Goal: Answer question/provide support

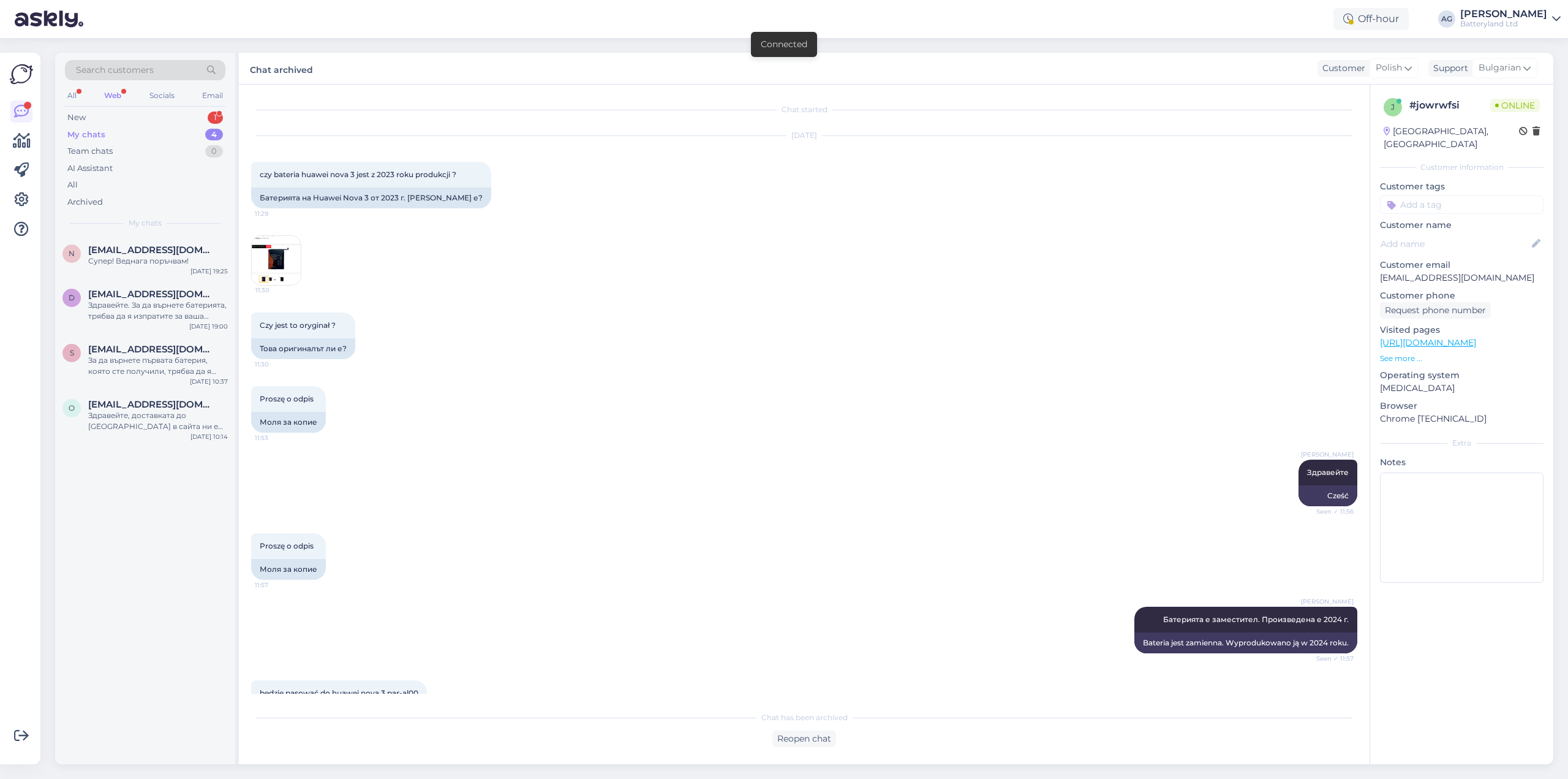
scroll to position [1260, 0]
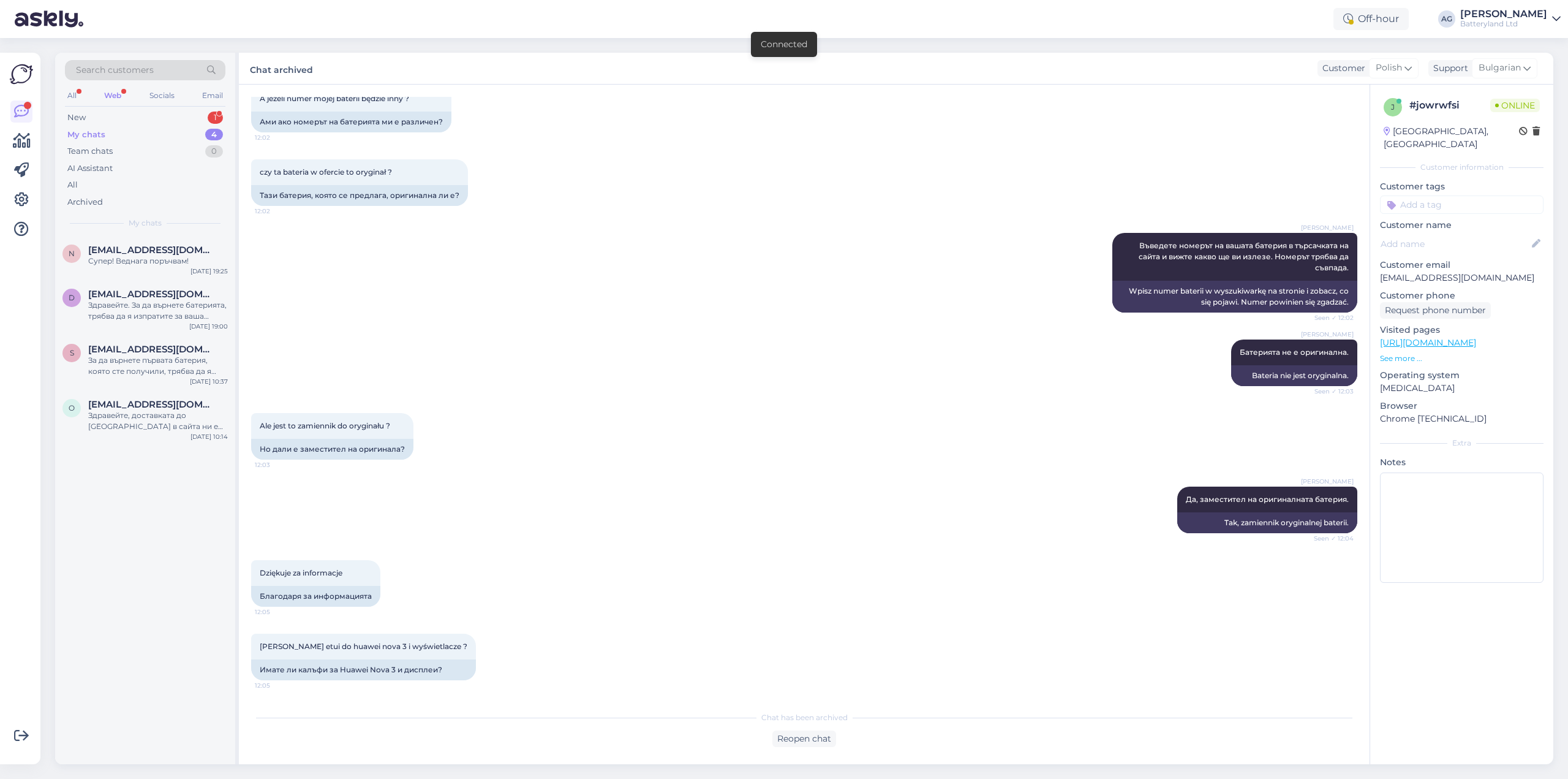
click at [114, 94] on div "Web" at bounding box center [113, 95] width 22 height 16
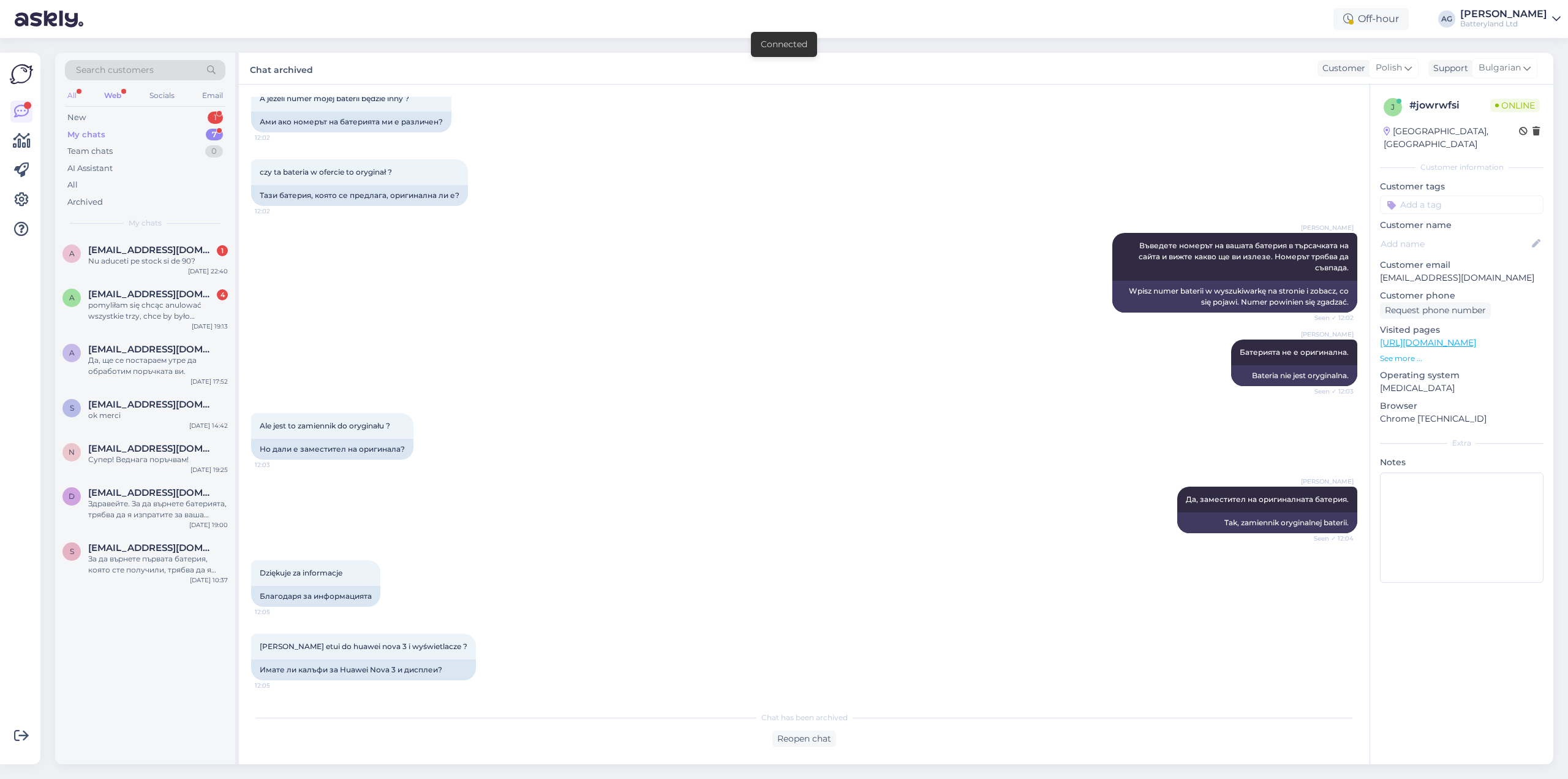
click at [73, 97] on div "All" at bounding box center [72, 95] width 14 height 16
click at [102, 97] on div "All Web Socials Email" at bounding box center [145, 96] width 161 height 19
click at [156, 304] on div "pomyliłam się chcąc anulować wszystkie trzy, chce by było zrealizowane ostatnie…" at bounding box center [158, 310] width 140 height 22
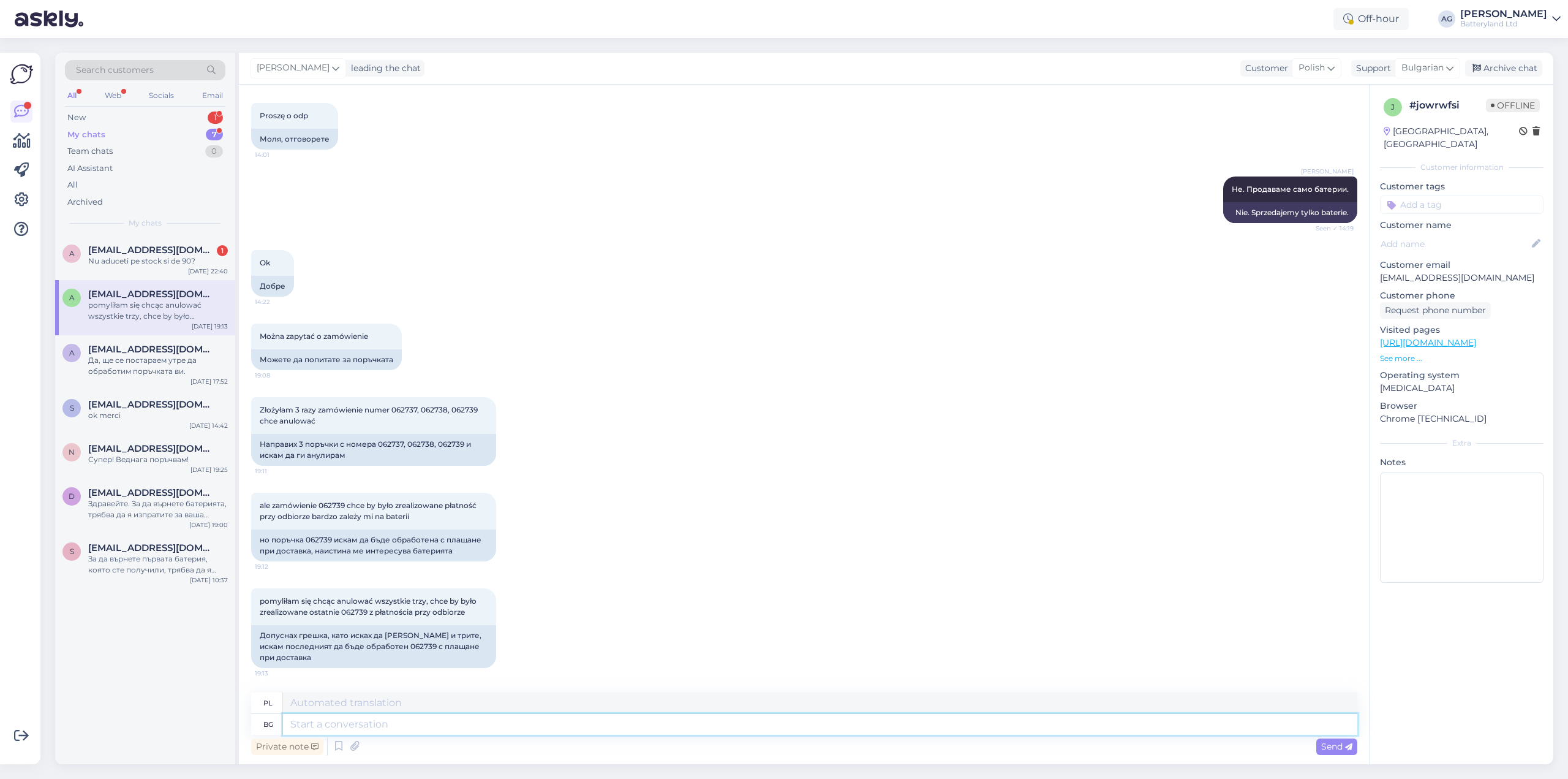
click at [479, 729] on textarea at bounding box center [820, 724] width 1074 height 21
click at [1493, 72] on div "Archive chat" at bounding box center [1504, 68] width 77 height 16
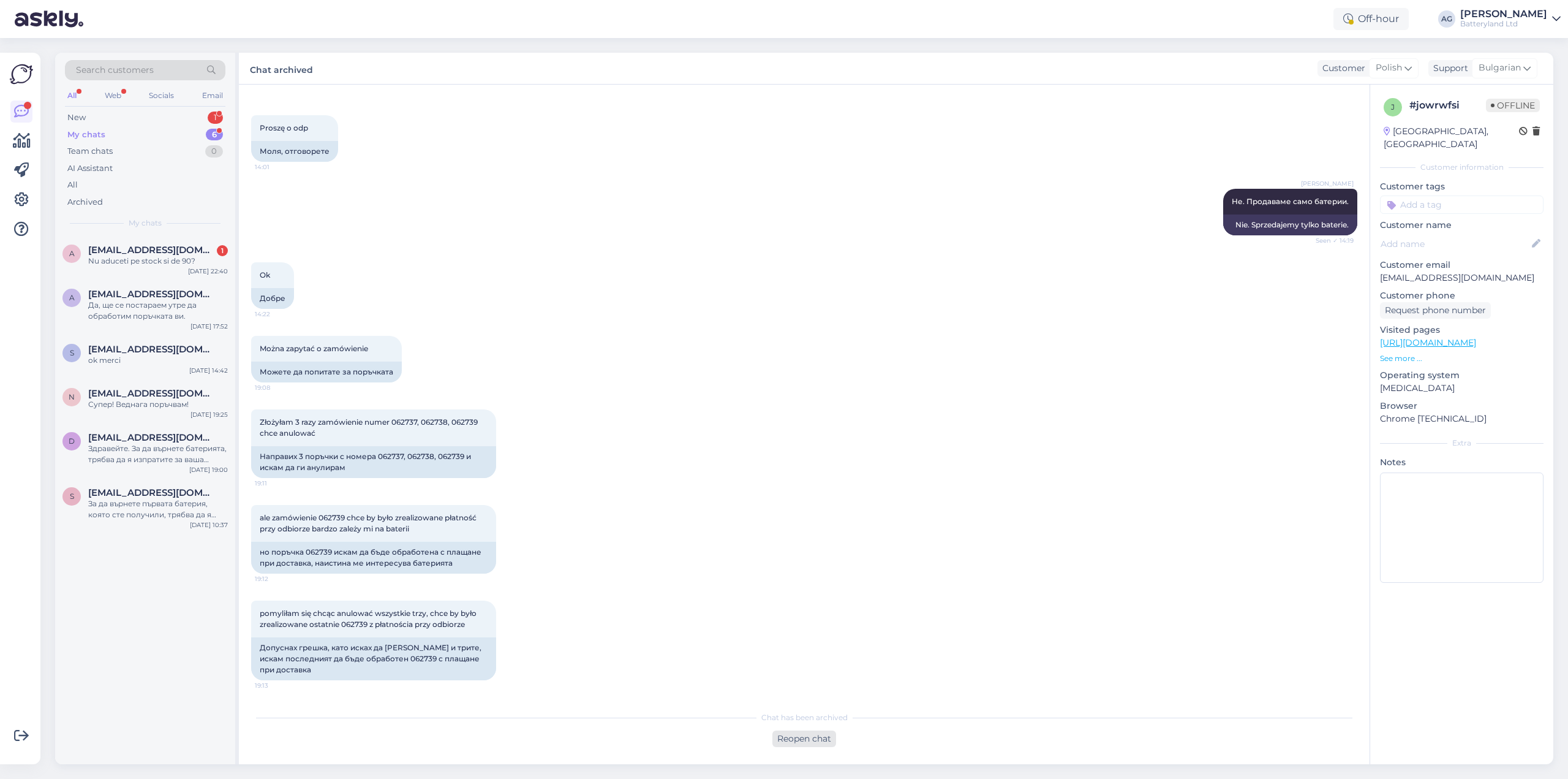
click at [803, 741] on div "Reopen chat" at bounding box center [803, 739] width 63 height 16
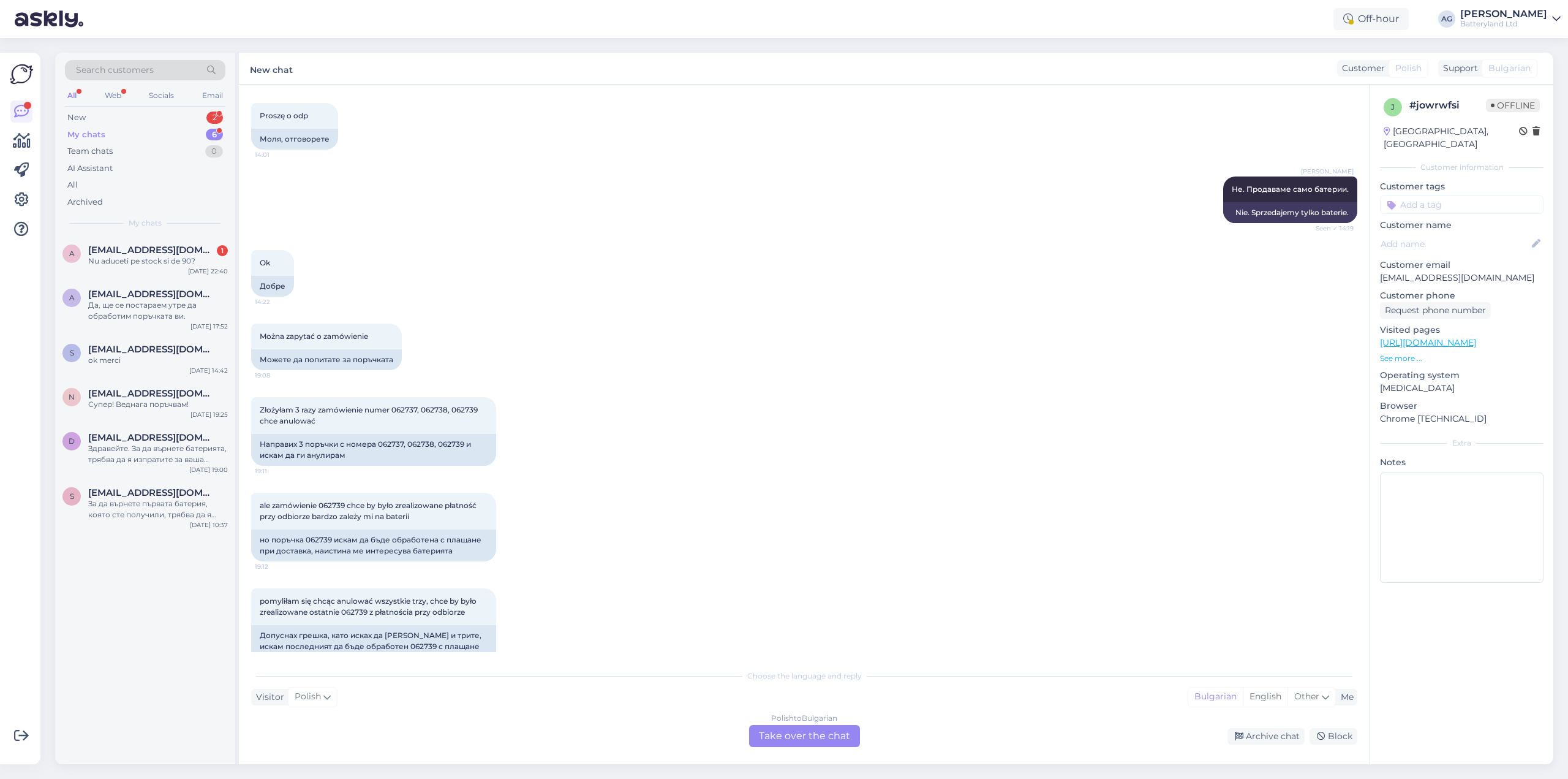
click at [794, 733] on div "Polish to Bulgarian Take over the chat" at bounding box center [804, 735] width 111 height 22
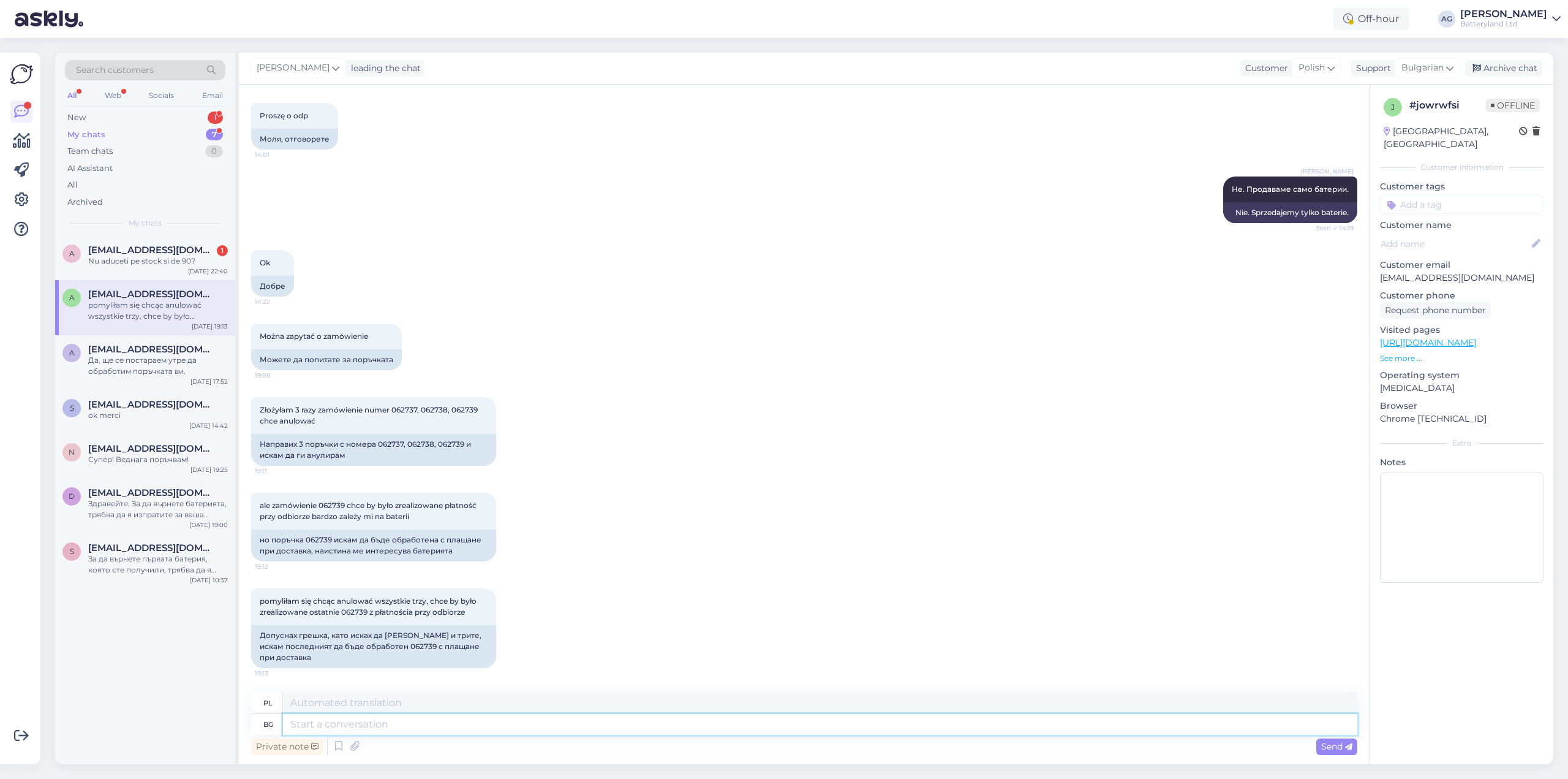
click at [529, 727] on textarea at bounding box center [820, 724] width 1074 height 21
type textarea "Здравейте,"
type textarea "Cześć,"
type textarea "Здравейте, благодаря"
type textarea "Cześć, dziękuję."
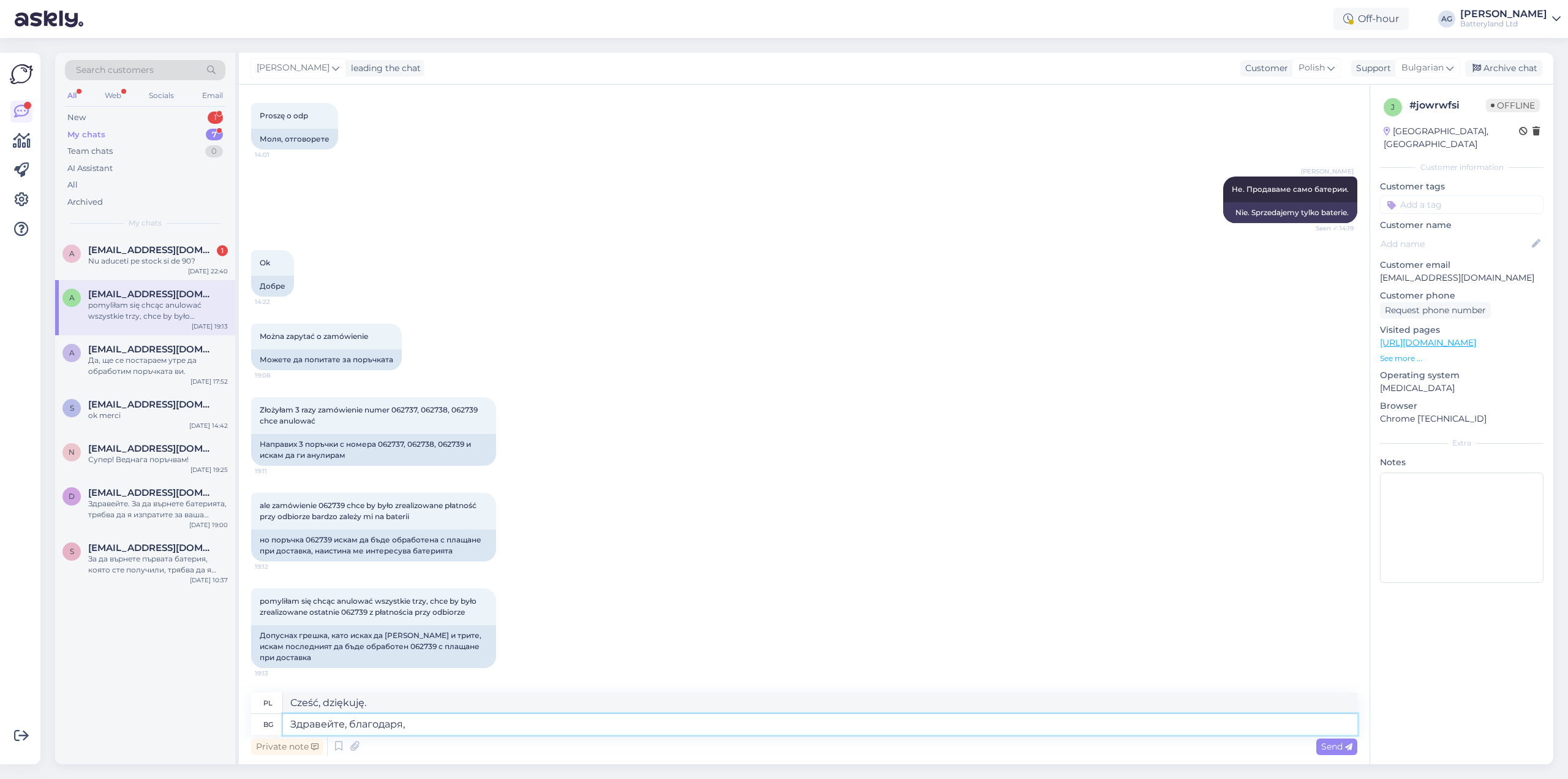
type textarea "Здравейте, благодаря,"
type textarea "Cześć, dziękuję,"
type textarea "Здравейте, благодаря, че ни"
type textarea "Cześć, dziękuję za"
type textarea "Здравейте, благодаря, че ни"
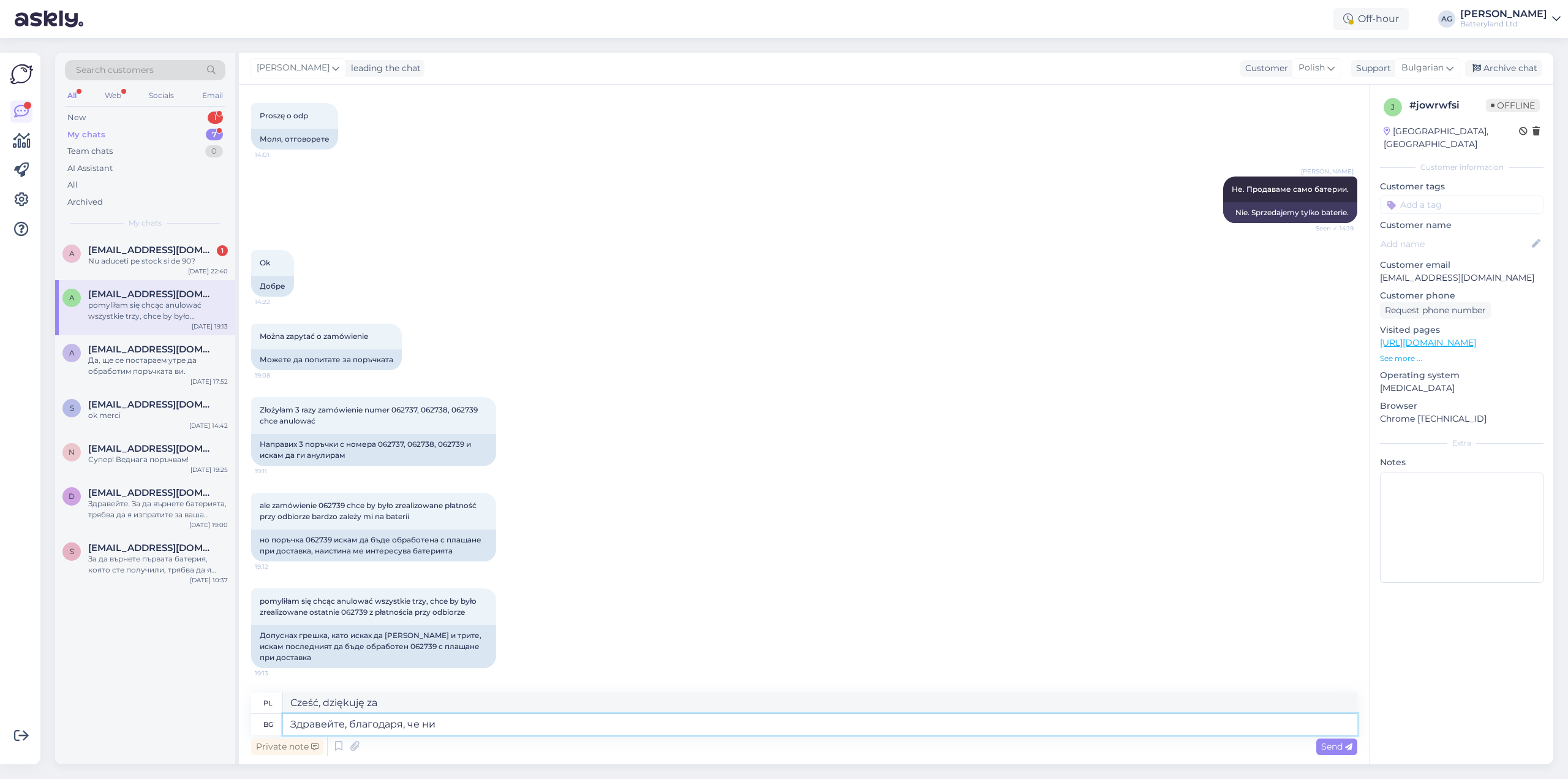
type textarea "Cześć, dziękujemy za informację."
type textarea "Здравейте, благодаря, че ни писах."
type textarea "Cześć, dziękujemy za napisanie do nas."
type textarea "Здравейте, благодаря, че ни писахте. Ще а"
type textarea "Cześć, dziękujemy za napisanie do nas. Odpowiemy."
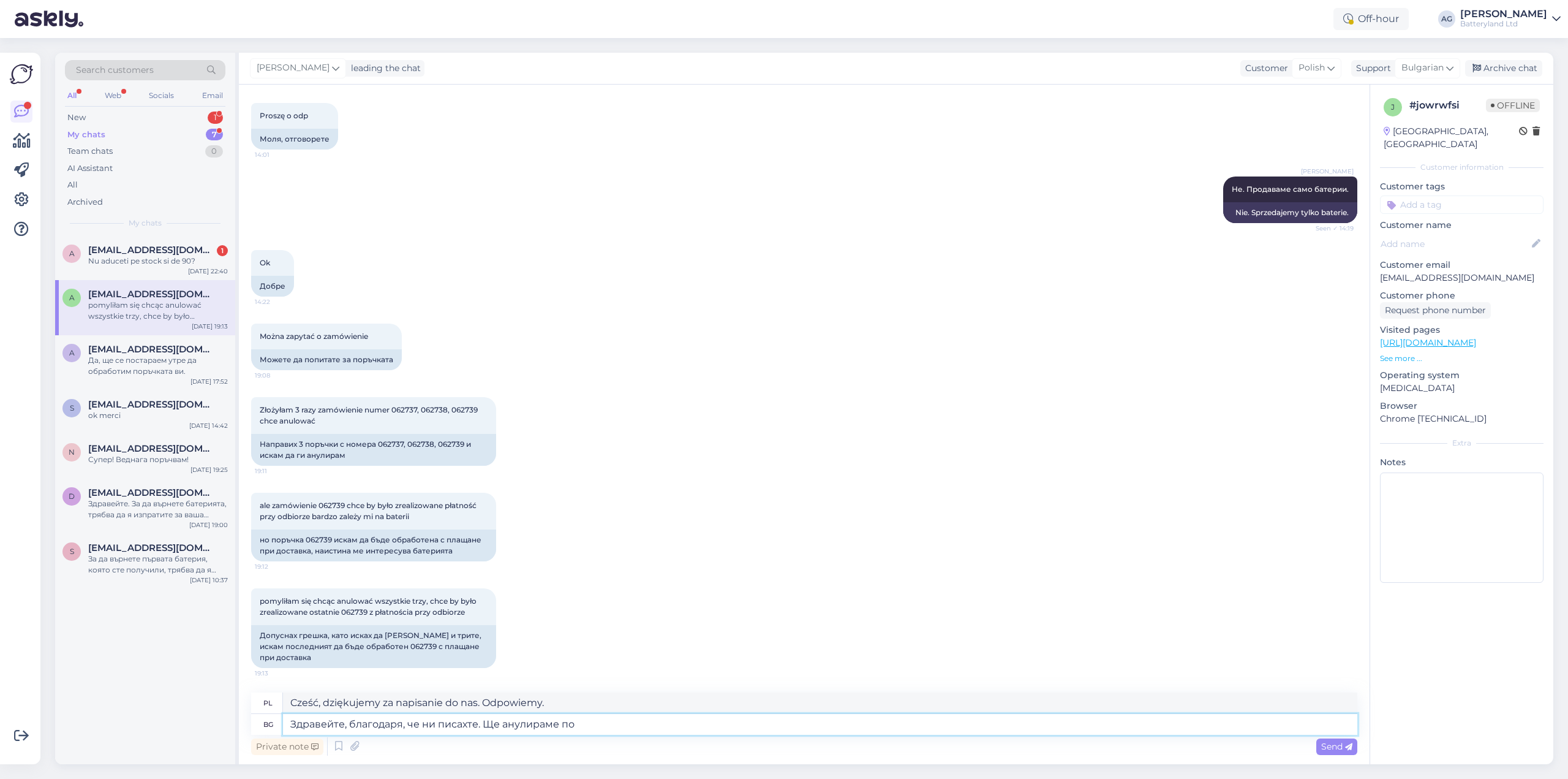
type textarea "Здравейте, благодаря, че ни писахте. Ще анулираме пор"
type textarea "Cześć, dziękujemy za napisanie do nas. Anulujemy."
type textarea "Здравейте, благодаря, че ни писахте. Ще анулираме поръчки"
type textarea "Cześć, dziękujemy za kontakt. Zamówienia zostaną anulowane."
drag, startPoint x: 392, startPoint y: 409, endPoint x: 449, endPoint y: 407, distance: 57.0
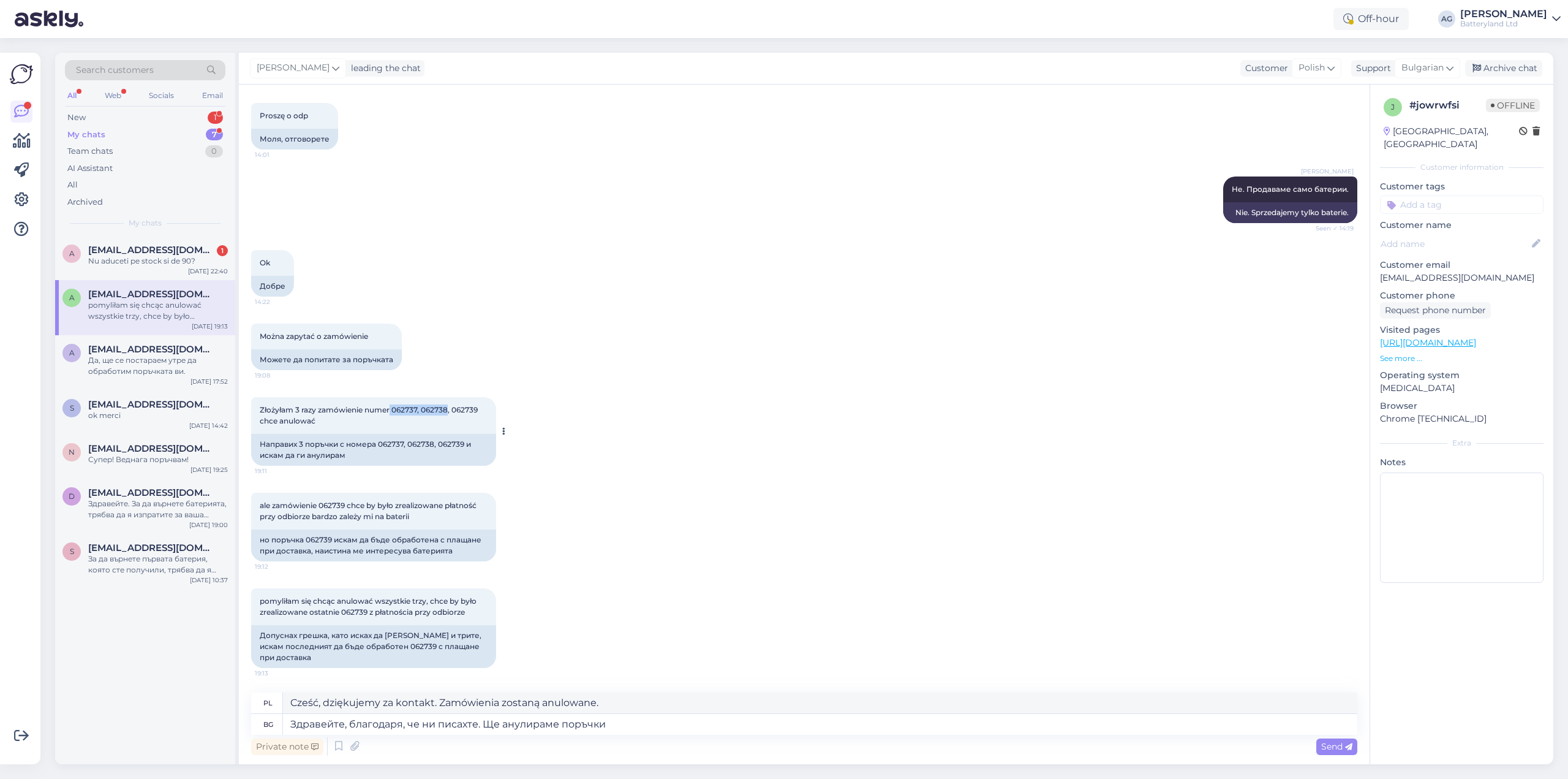
click at [449, 407] on span "Złożyłam 3 razy zamówienie numer 062737, 062738, 062739 chce anulować" at bounding box center [370, 415] width 220 height 21
copy span "062737, 062738"
click at [677, 723] on textarea "Здравейте, благодаря, че ни писахте. Ще анулираме поръчки" at bounding box center [820, 724] width 1074 height 21
paste textarea "062737, 062738"
type textarea "Здравейте, благодаря, че ни писахте. Ще анулираме поръчки 062737, 062738 и"
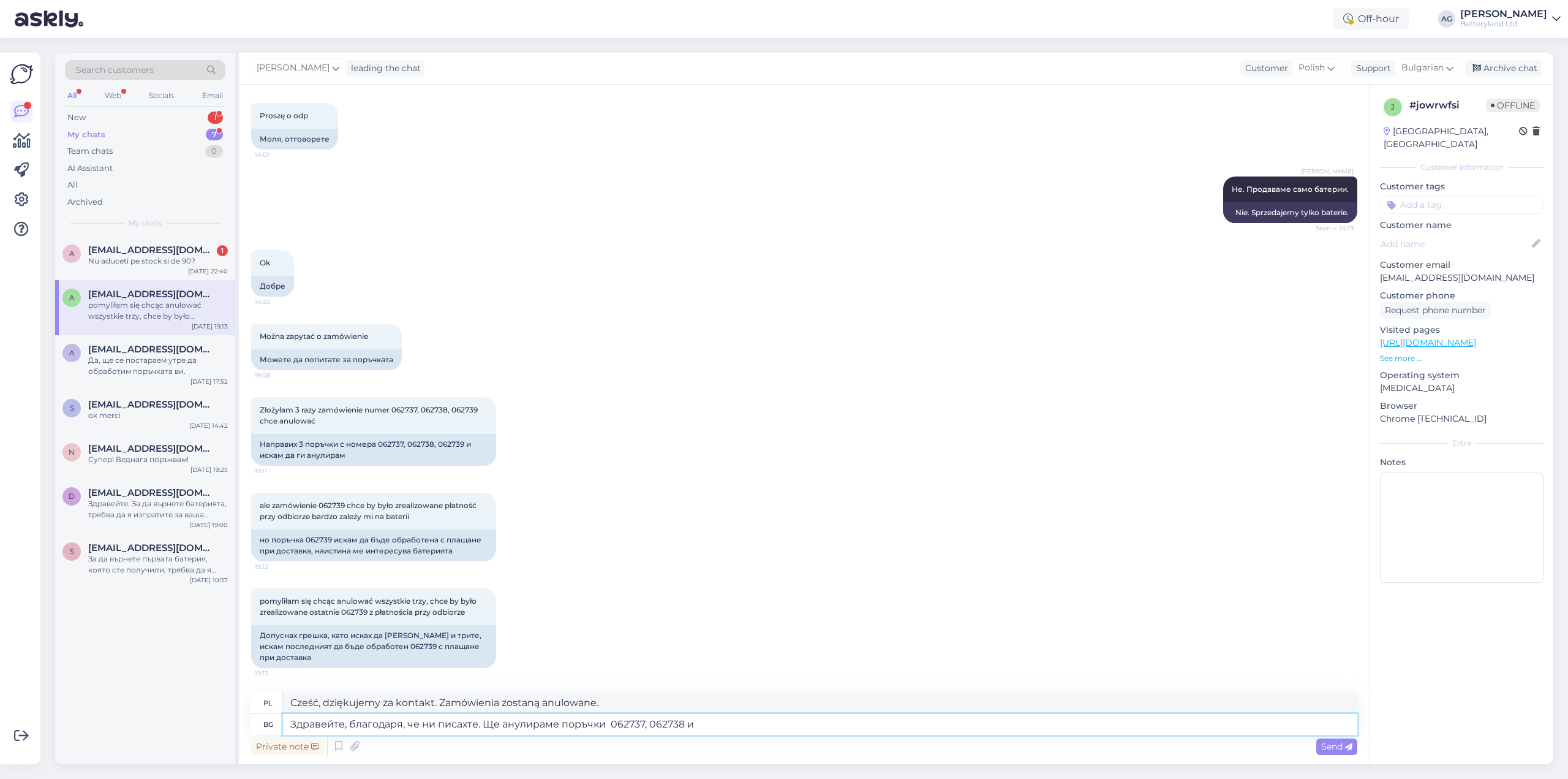
type textarea "Witaj, dziękujemy za kontakt. Anulujemy zamówienia 062737, 062738."
type textarea "Здравейте, благодаря, че ни писахте. Ще анулираме поръчки 062737, 062738 и щ"
type textarea "Witam, dziękujemy za kontakt. Anulujemy zamówienia 062737, 062738 i"
type textarea "Здравейте, благодаря, че ни писахте. Ще анулираме поръчки 062737, 062738 и ще и…"
type textarea "Witaj, dziękujemy za napisanie do nas. Anulujemy zamówienia 062737, 062738 i wy…"
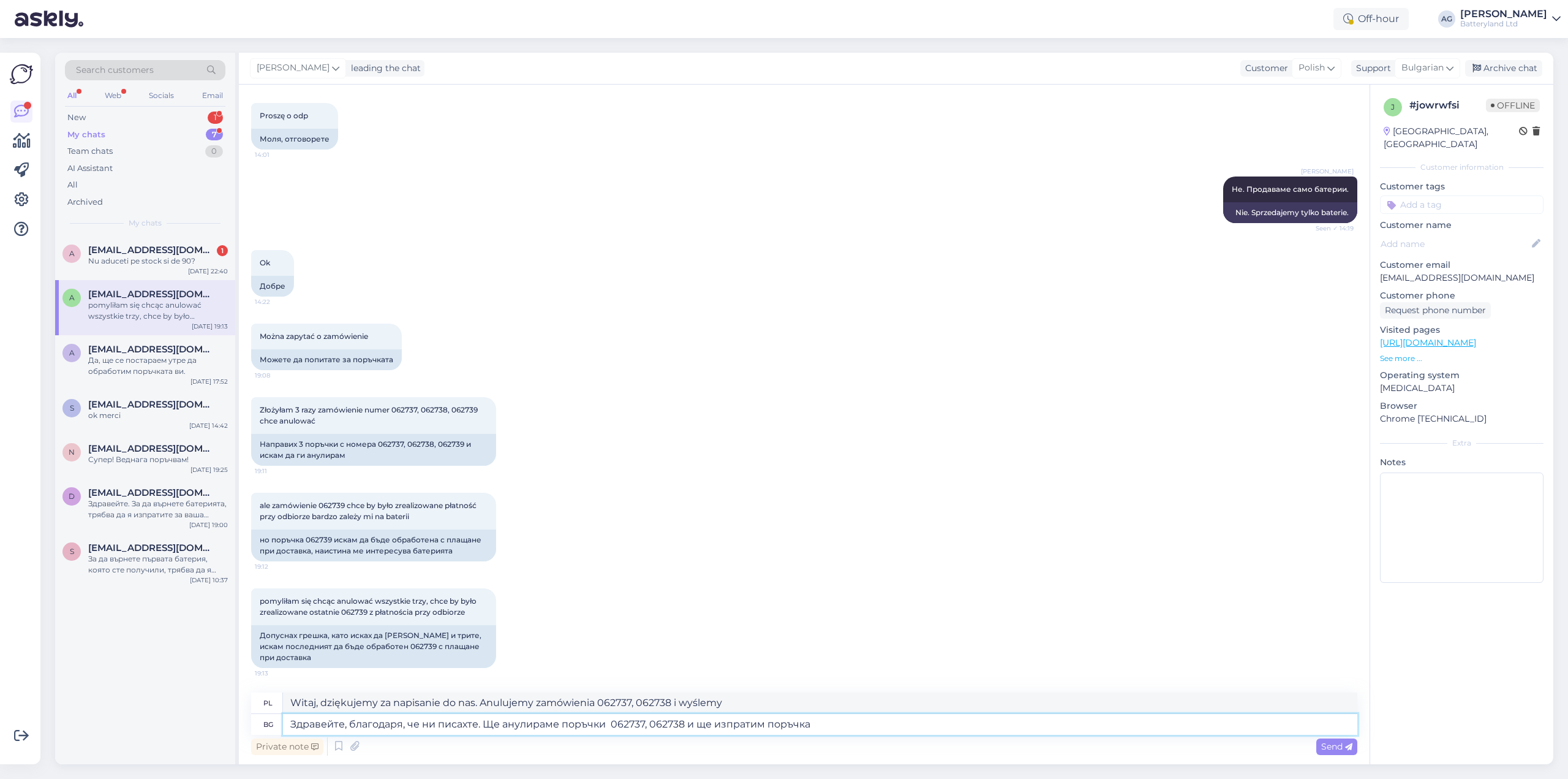
type textarea "Здравейте, благодаря, че ни писахте. Ще анулираме поръчки 062737, 062738 и ще и…"
type textarea "Witaj, dziękujemy za kontakt. Anulujemy zamówienia 062737, 062738 i wyślemy now…"
click at [470, 411] on span "Złożyłam 3 razy zamówienie numer 062737, 062738, 062739 chce anulować" at bounding box center [370, 415] width 220 height 21
copy span "062739"
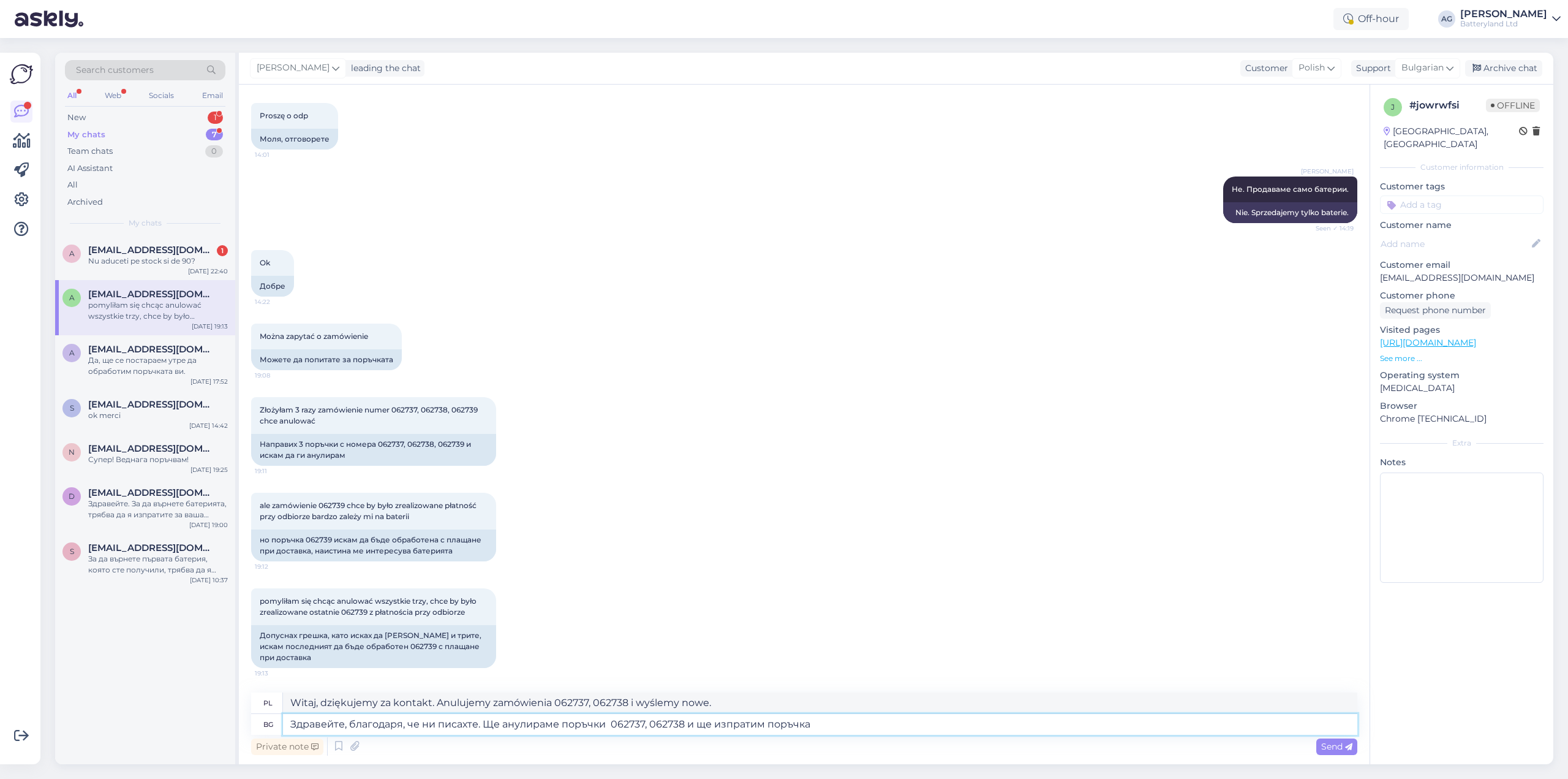
click at [857, 721] on textarea "Здравейте, благодаря, че ни писахте. Ще анулираме поръчки 062737, 062738 и ще и…" at bounding box center [820, 724] width 1074 height 21
paste textarea "062739"
type textarea "Здравейте, благодаря, че ни писахте. Ще анулираме поръчки 062737, 062738 и ще и…"
type textarea "Witaj, dziękujemy za kontakt. Anulujemy zamówienia 062737, 062738 i wyślemy zam…"
type textarea "Здравейте, благодаря, че ни писахте. Ще анулираме поръчки 062737, 062738 и ще и…"
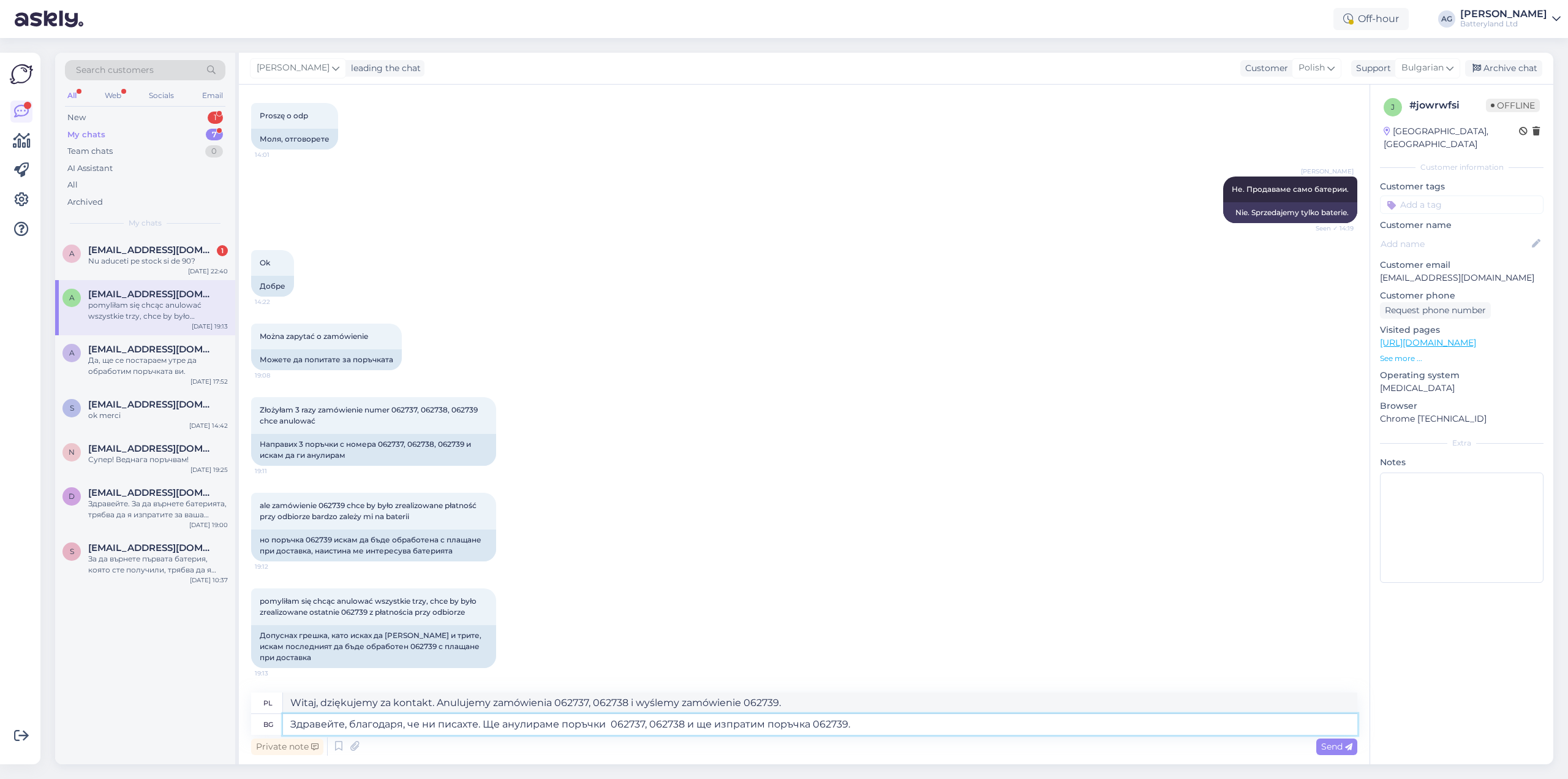
type textarea "Witamy, dziękujemy za kontakt. Anulujemy zamówienia 062737, 062738 i wyślemy za…"
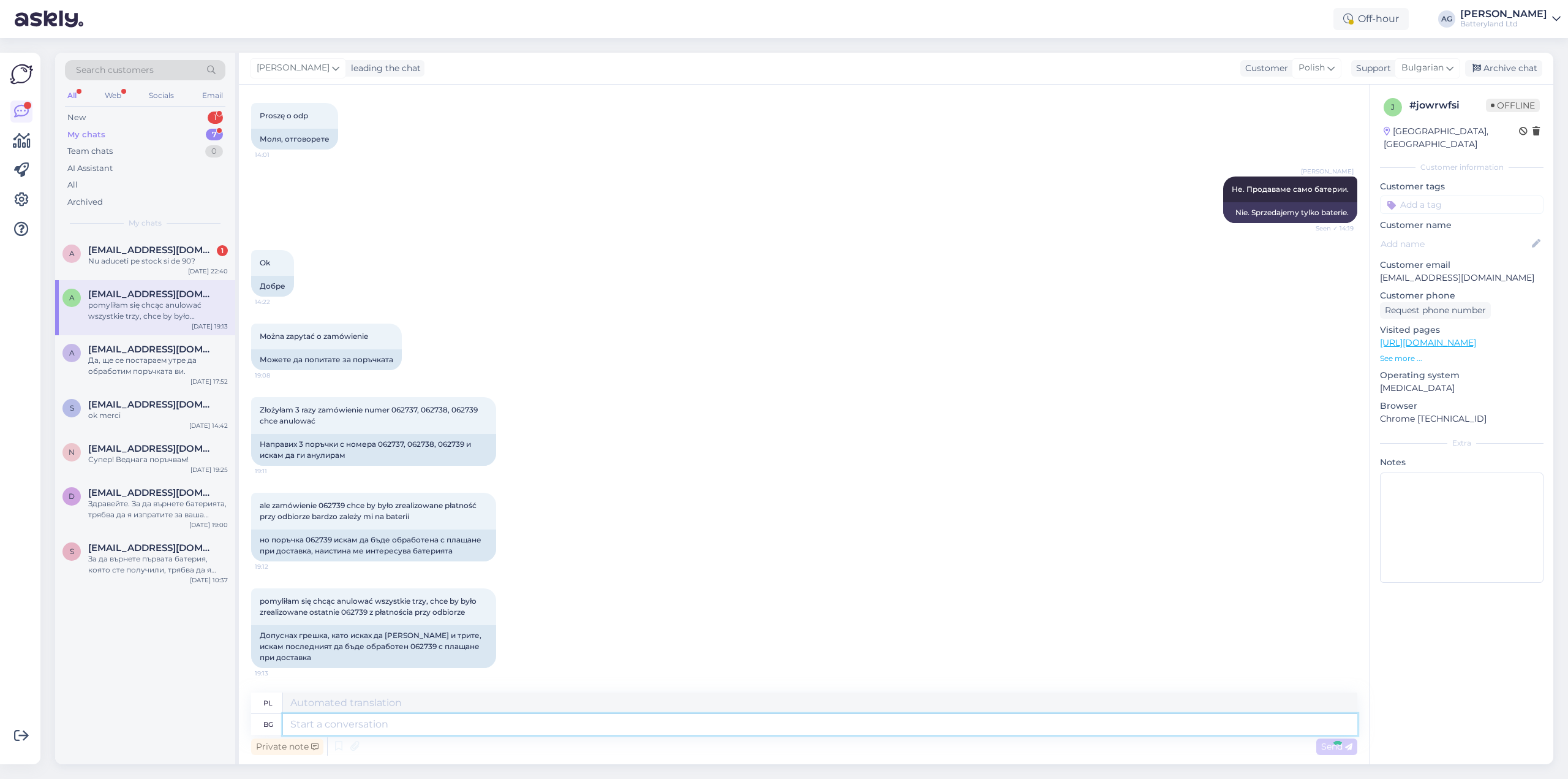
scroll to position [1985, 0]
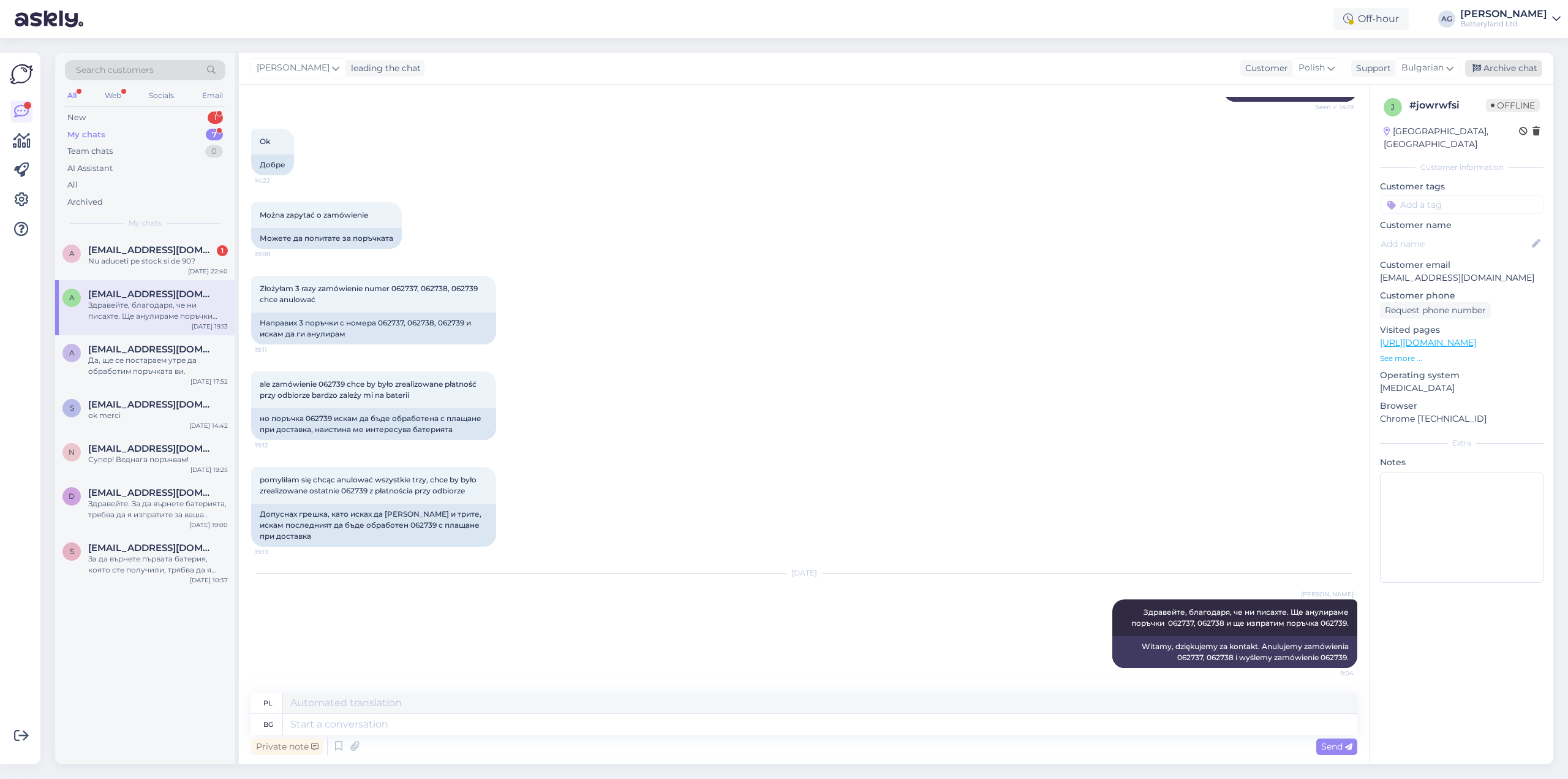
click at [1505, 68] on div "Archive chat" at bounding box center [1504, 68] width 77 height 16
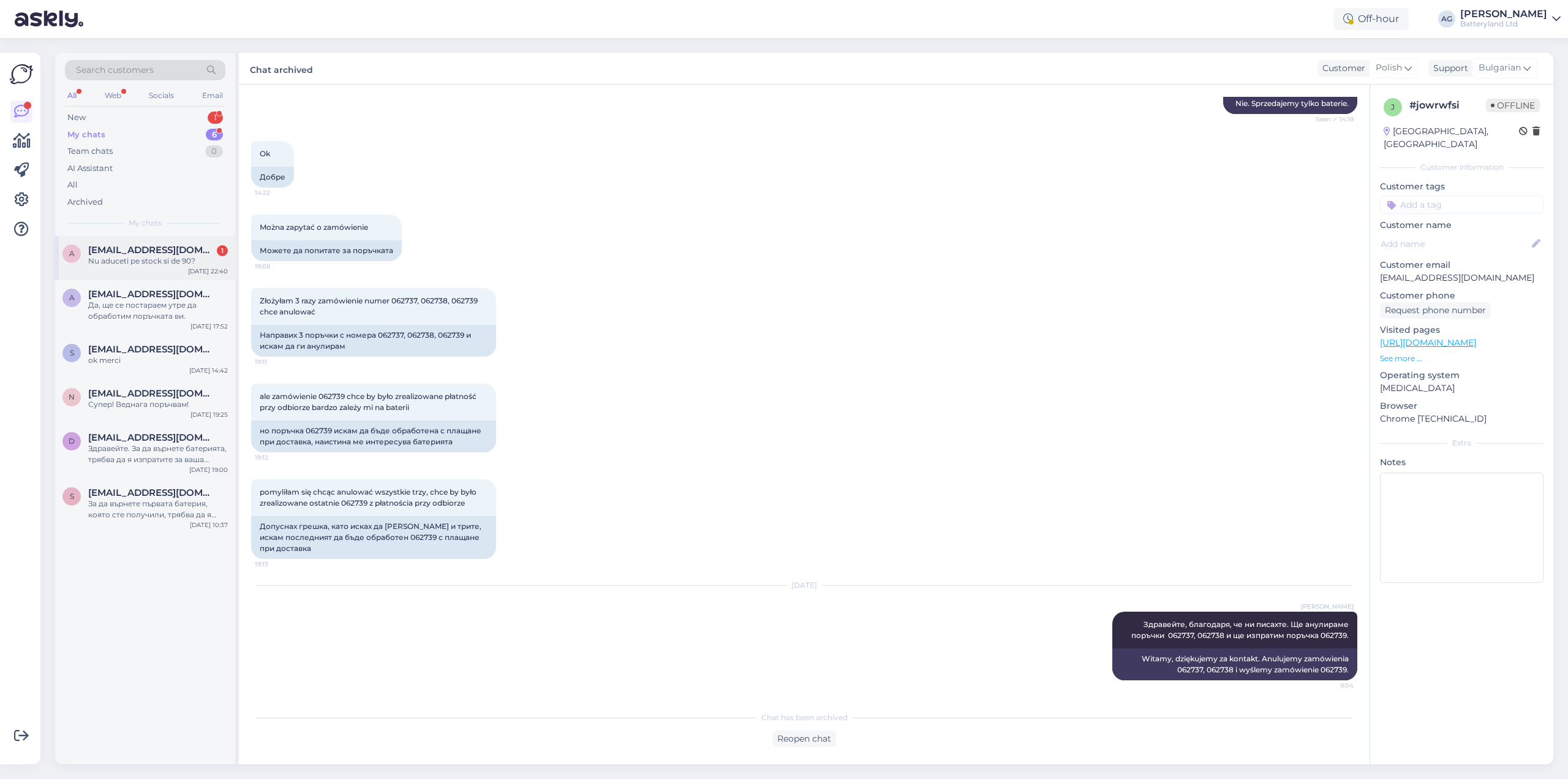
click at [161, 260] on div "Nu aduceti pe stock si de 90?" at bounding box center [158, 260] width 140 height 11
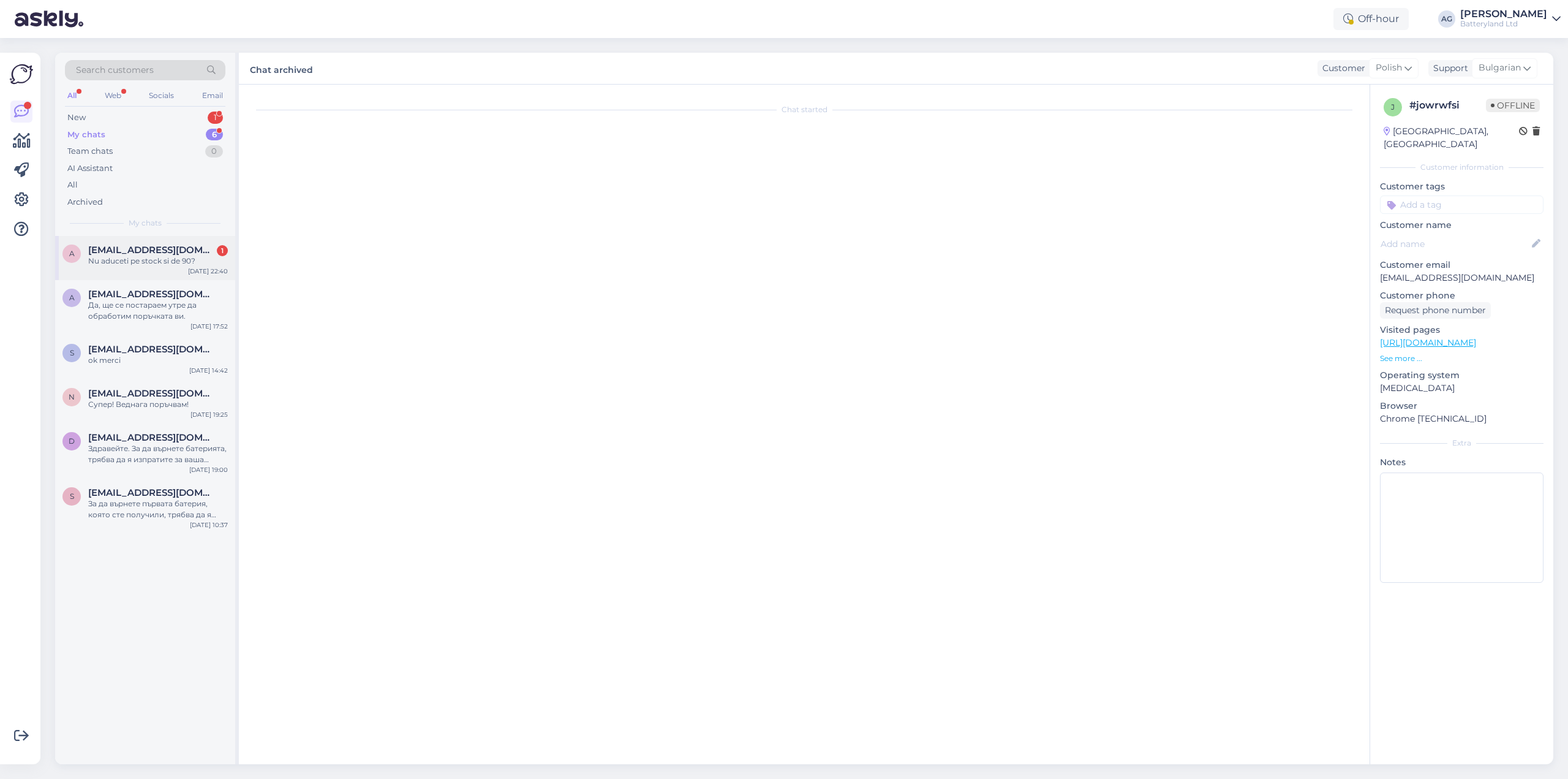
scroll to position [0, 0]
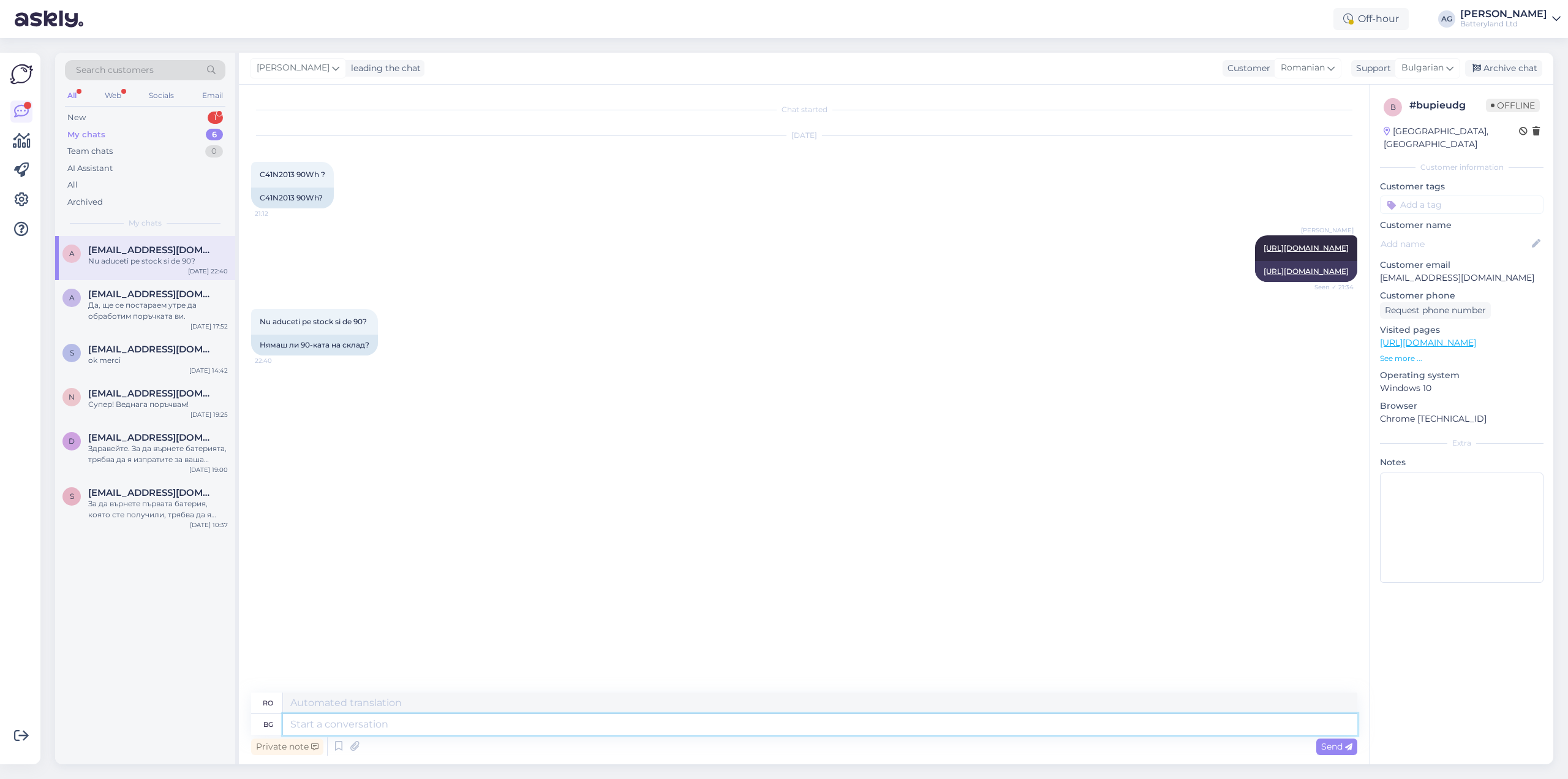
click at [546, 730] on textarea at bounding box center [820, 724] width 1074 height 21
type textarea "Не,"
type textarea "Nu,"
type textarea "Не, [DEMOGRAPHIC_DATA]"
type textarea "Nu, avem"
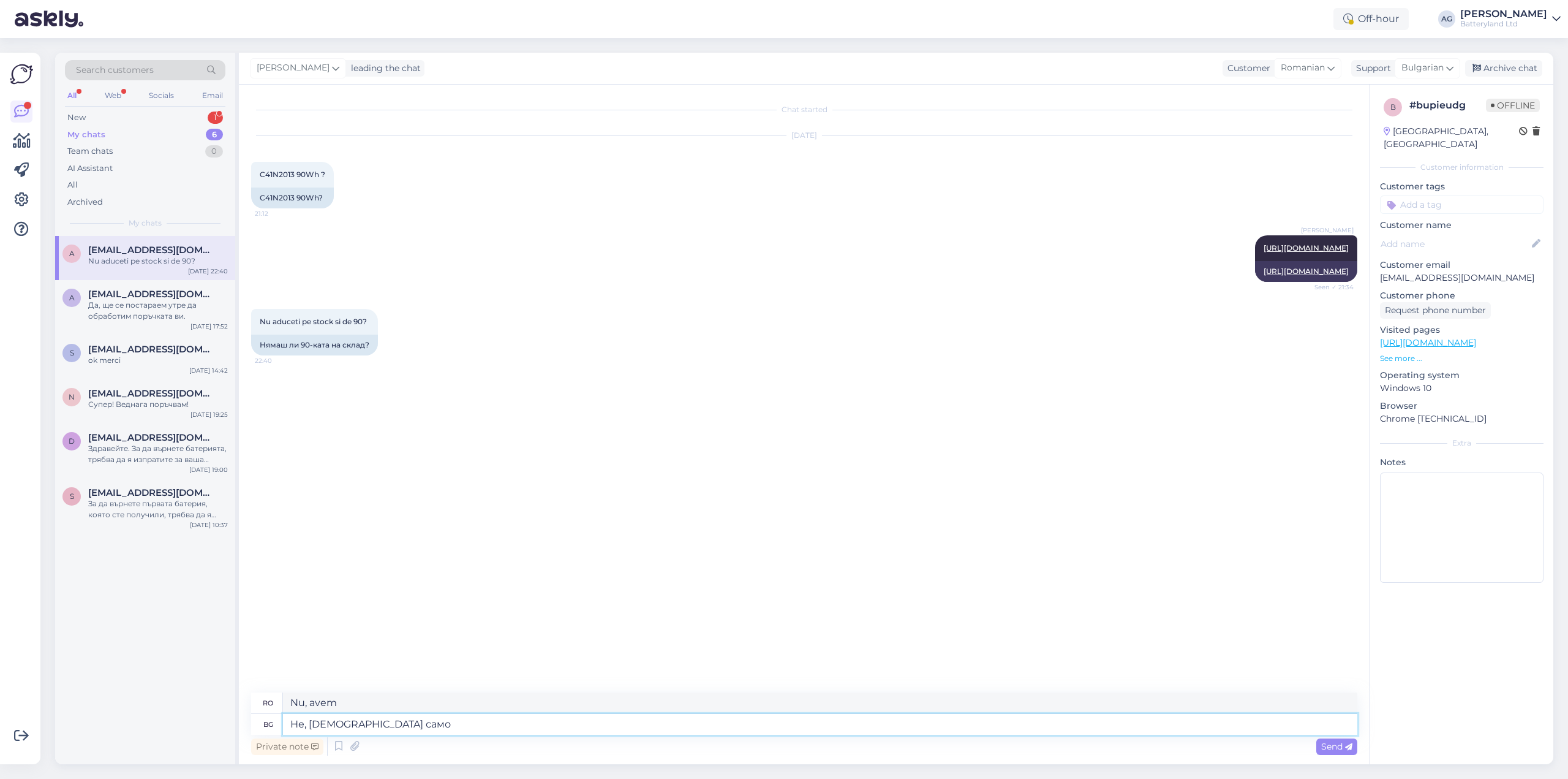
type textarea "Не, [DEMOGRAPHIC_DATA] само"
type textarea "Nu, avem doar"
type textarea "Не, и"
type textarea "Nu, avem"
type textarea "Не,"
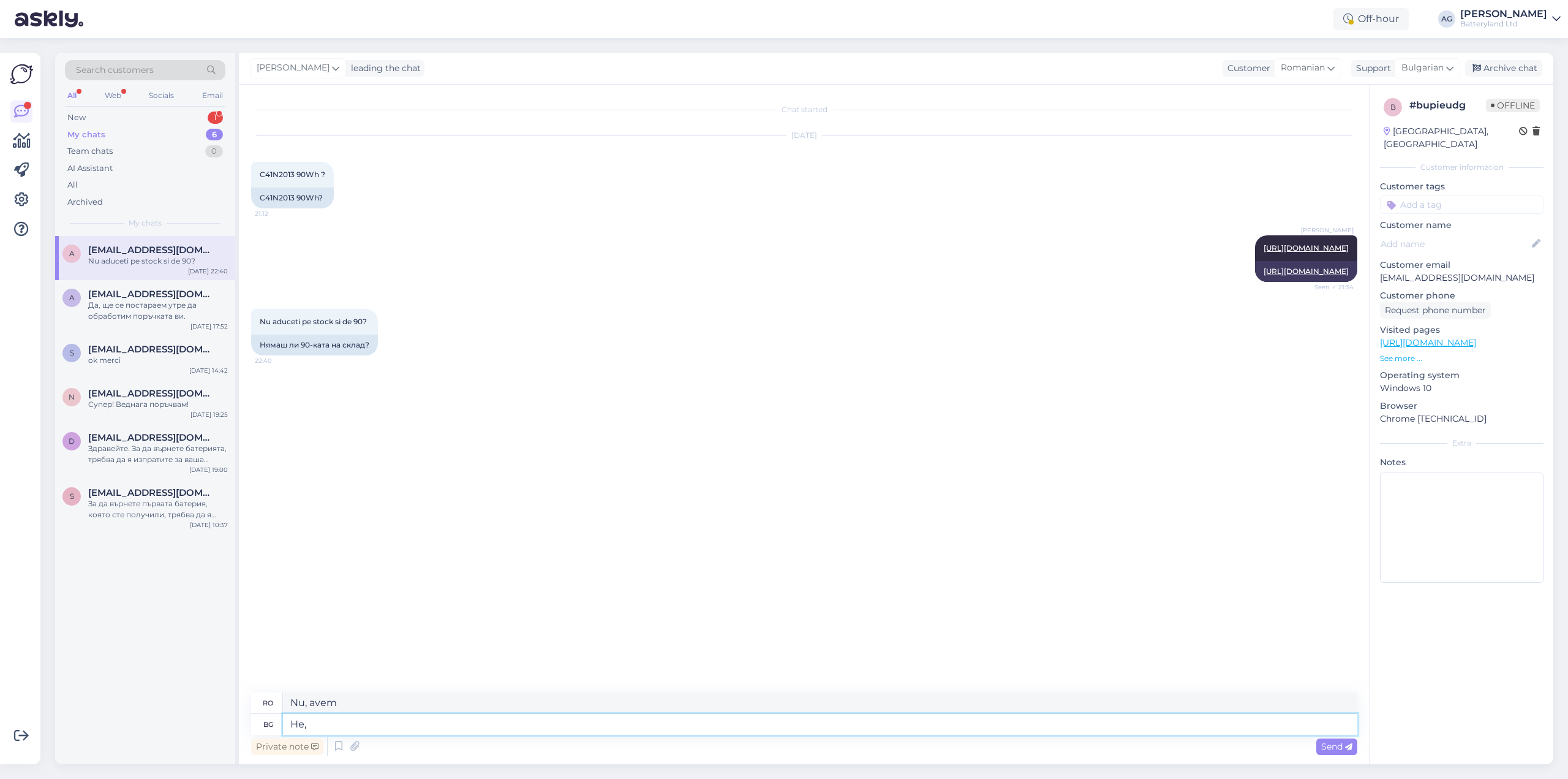
type textarea "Nu,"
type textarea "Не, само та"
type textarea "Nu, doar"
type textarea "Не, само тази"
type textarea "Nu, doar acesta"
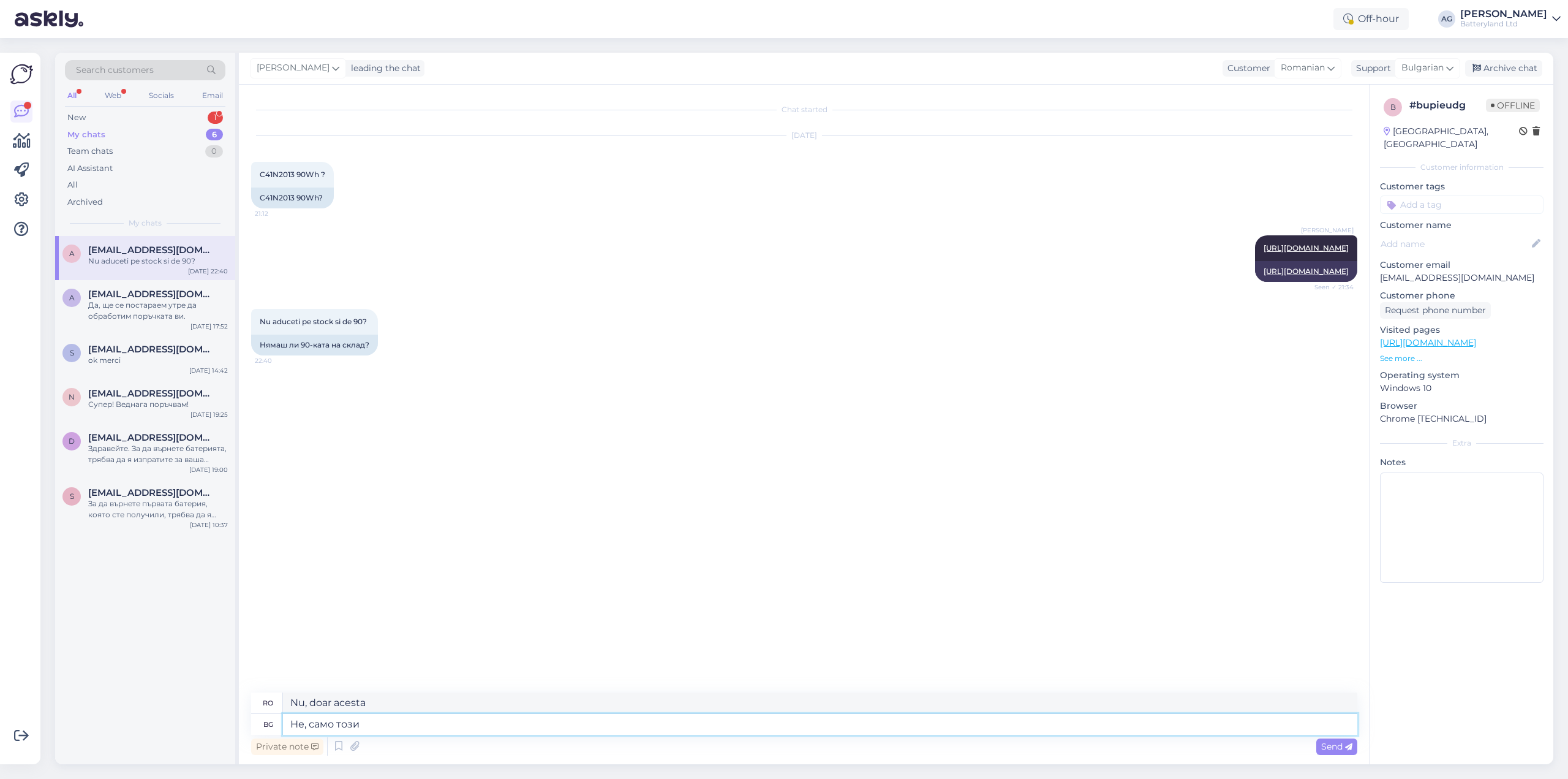
type textarea "Не, само този а"
type textarea "Nu, doar acesta."
type textarea "Не, само този вариант може"
type textarea "Nu, doar această opțiune"
type textarea "Не, само този вариант можем да п"
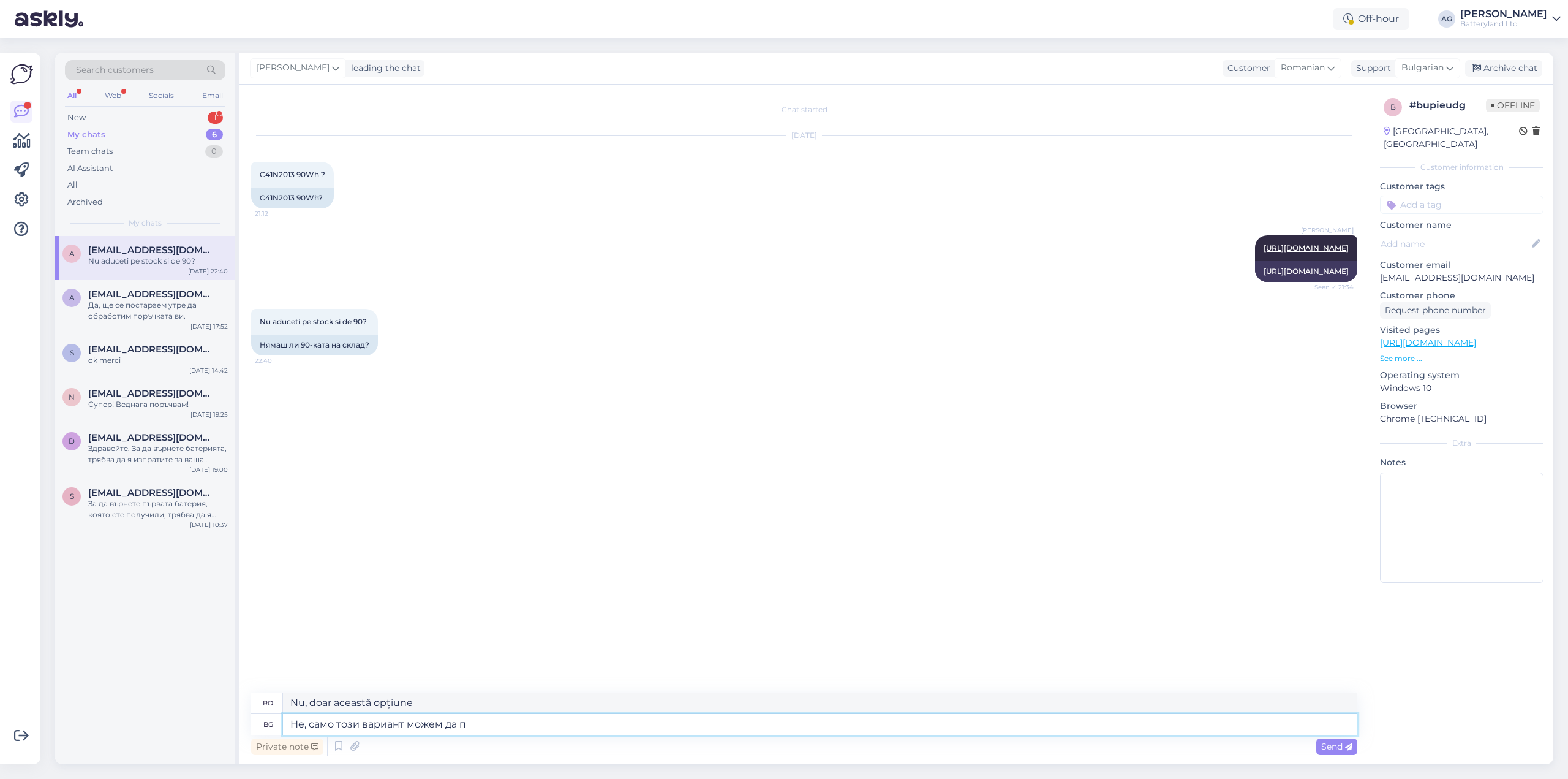
type textarea "Nu, aceasta este singura opțiune pe care o putem avea."
type textarea "Не, само този вариант можем да предложим к"
type textarea "Nu, aceasta este singura opțiune pe care o putem oferi."
type textarea "Не, само този вариант можем да предложим към момента."
type textarea "Nu, aceasta este singura opțiune pe care o putem oferi în acest moment."
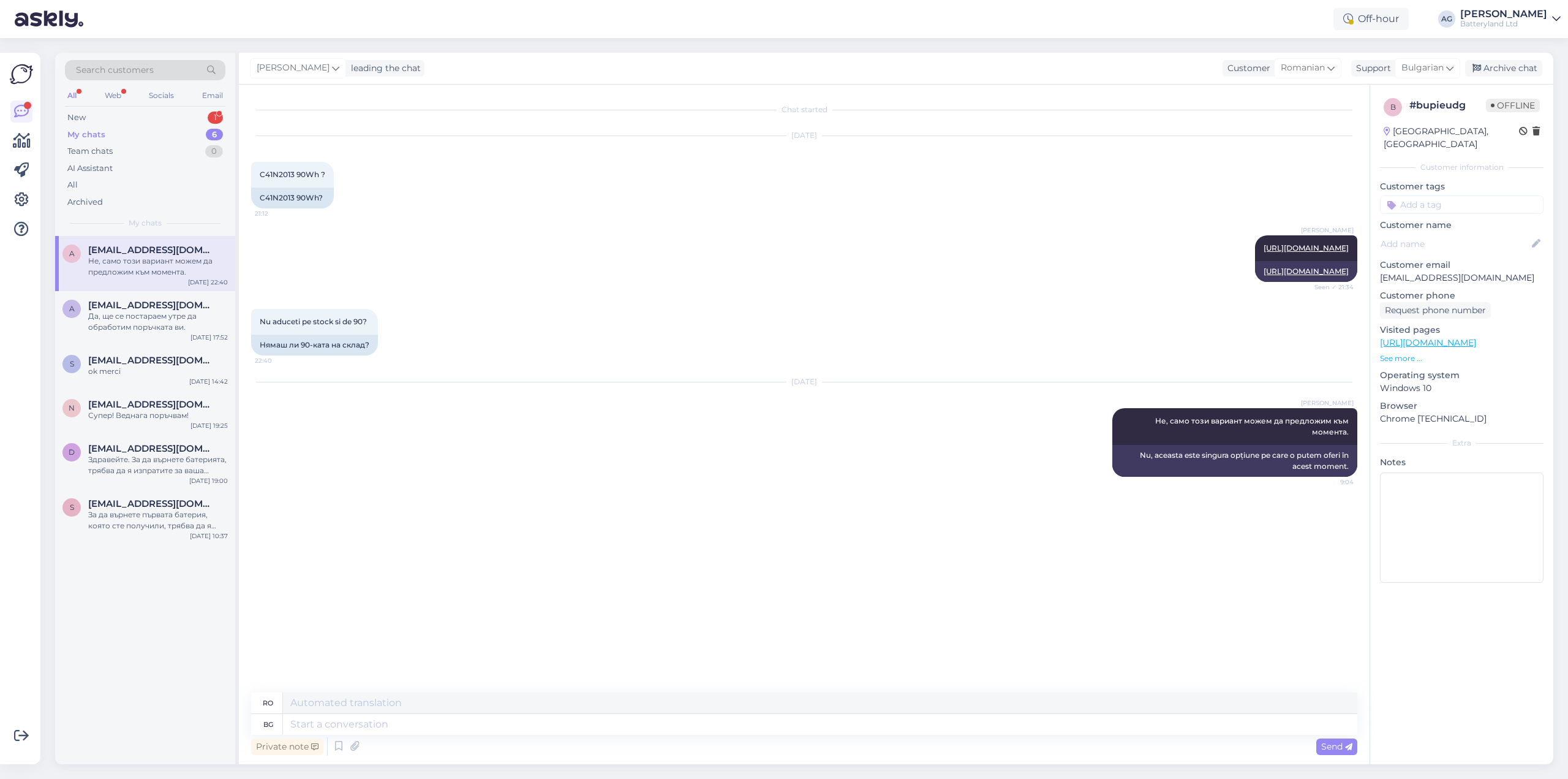
click at [119, 126] on div "My chats 6" at bounding box center [145, 134] width 161 height 17
click at [71, 117] on div "New" at bounding box center [77, 117] width 18 height 12
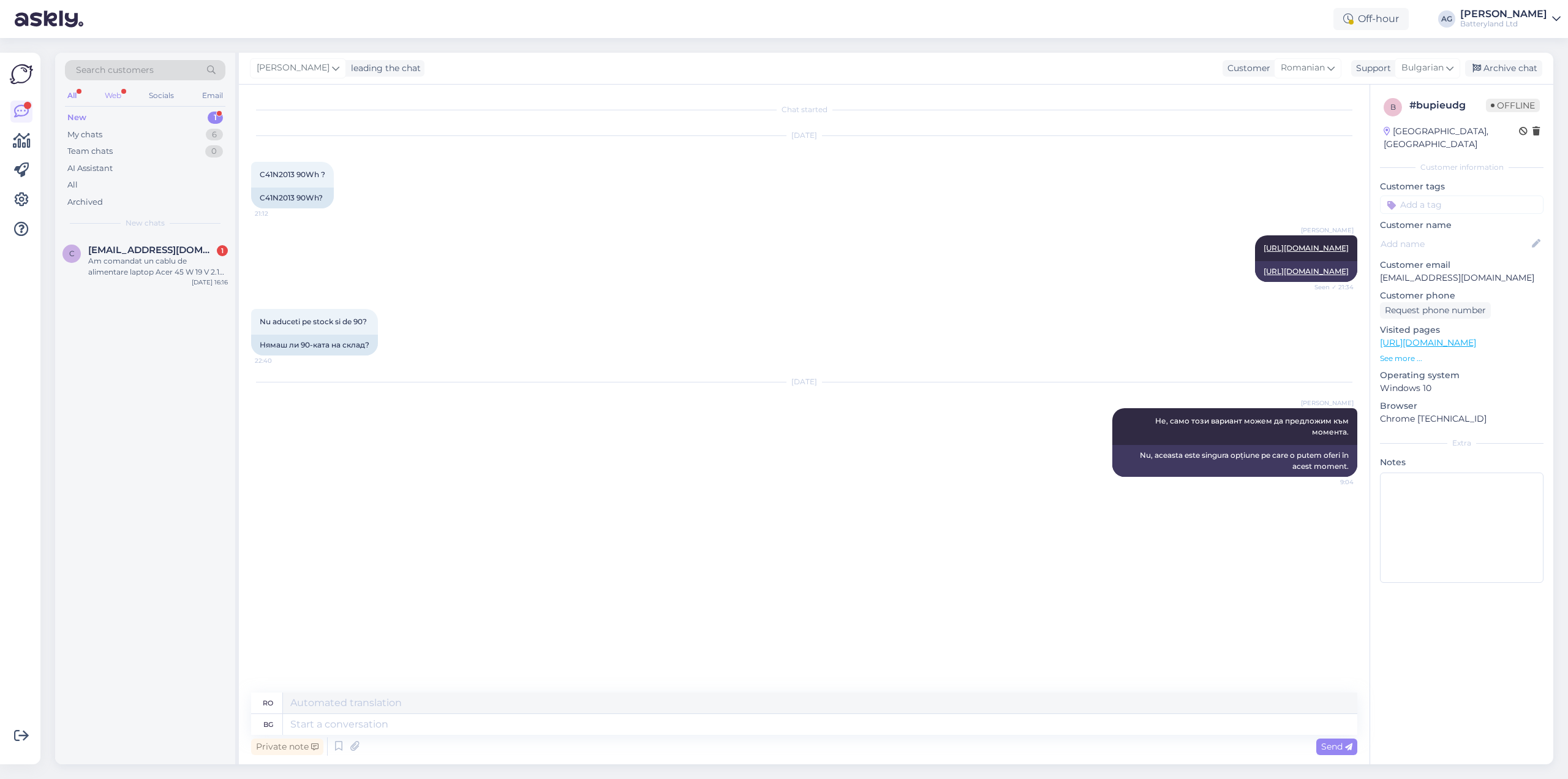
click at [105, 92] on div "Web" at bounding box center [113, 95] width 21 height 16
click at [147, 258] on div "Am comandat un cablu de alimentare laptop Acer 45 W 19 V 2.15 A 3.0mm 1.00mm da…" at bounding box center [158, 266] width 140 height 22
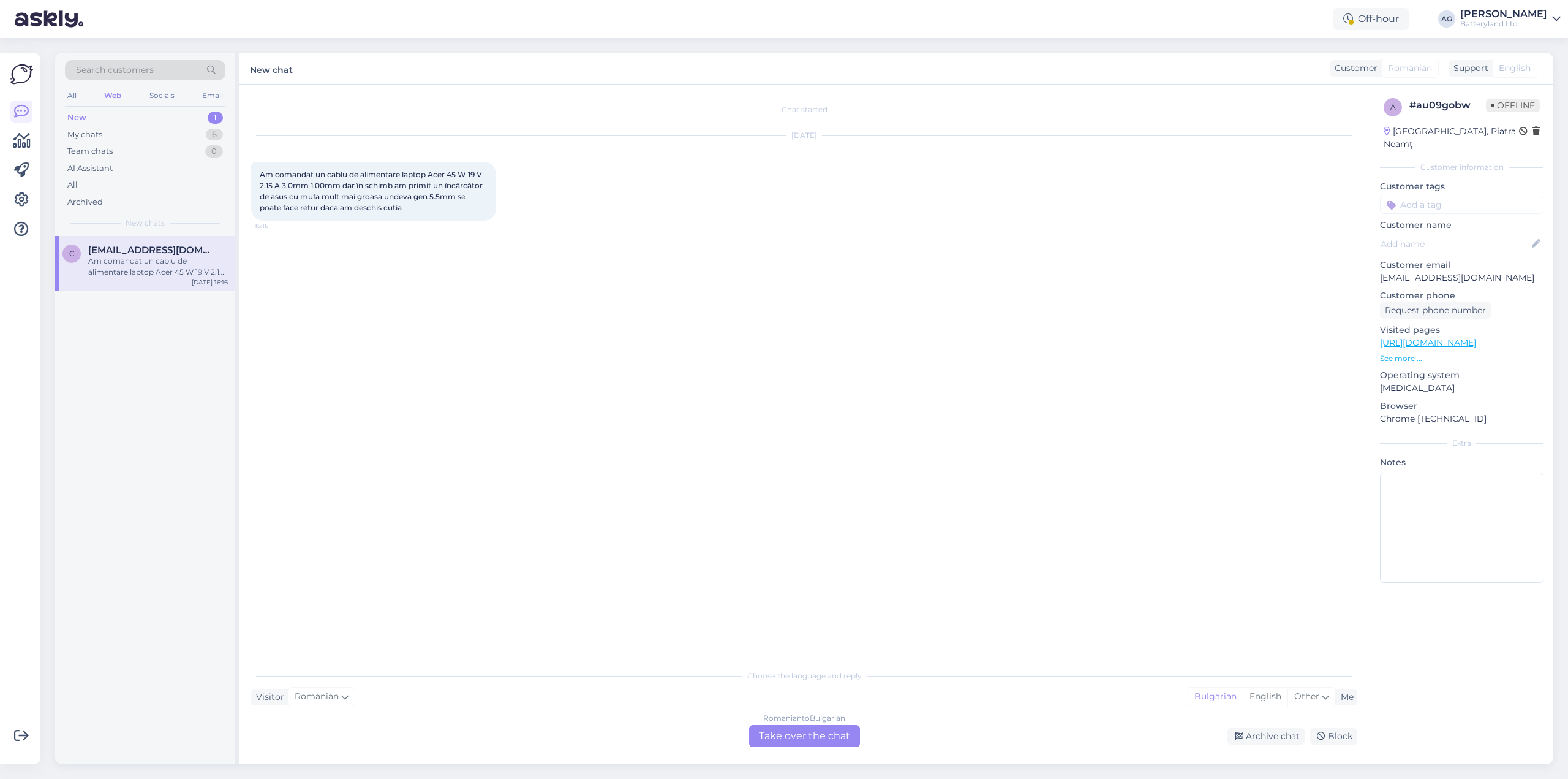
click at [783, 735] on div "Romanian to Bulgarian Take over the chat" at bounding box center [804, 735] width 111 height 22
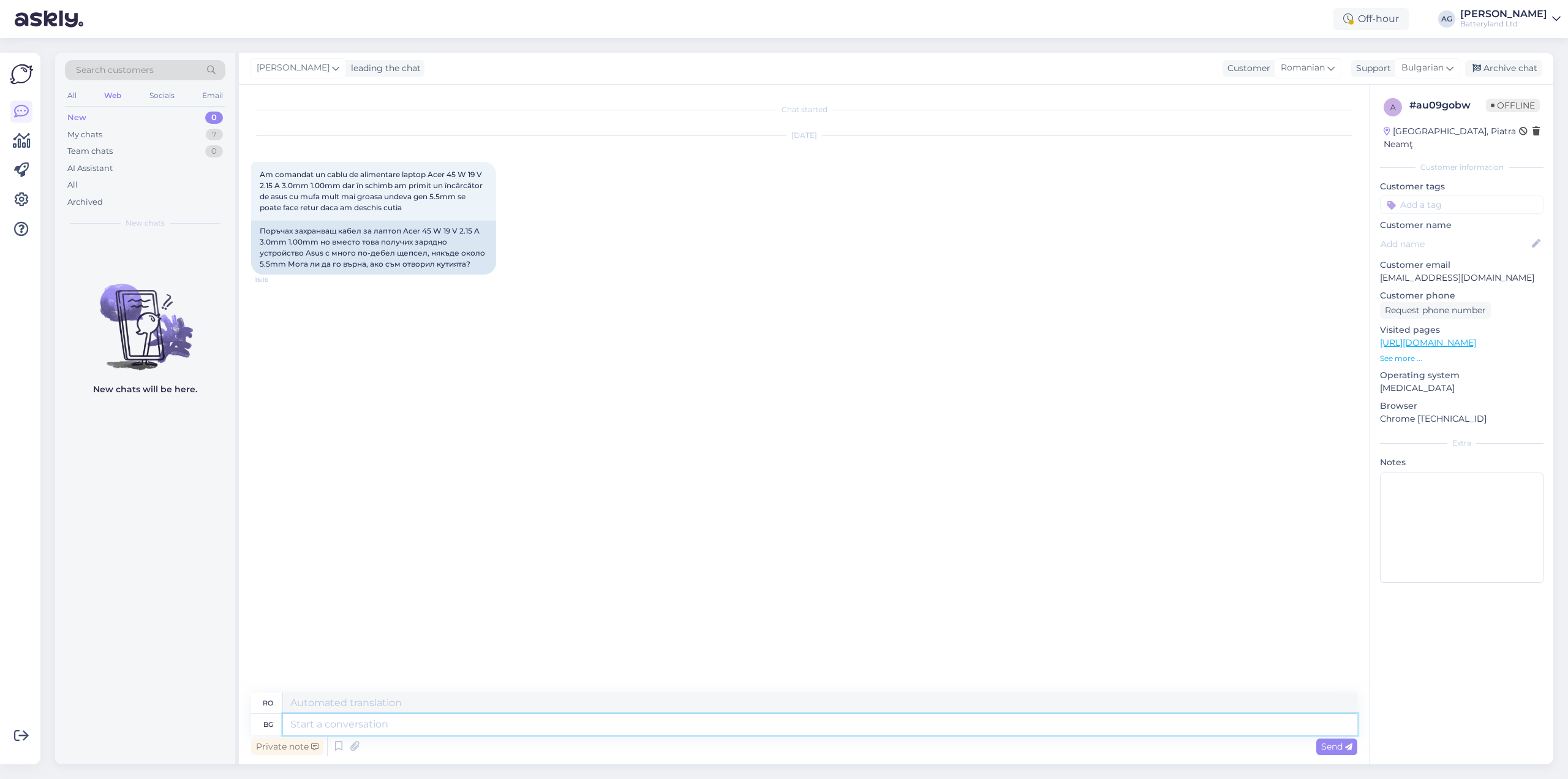
click at [581, 728] on textarea at bounding box center [820, 724] width 1074 height 21
click at [615, 725] on textarea at bounding box center [820, 724] width 1074 height 21
type textarea "Здравейте"
type textarea "Buna ziua"
type textarea "Здравейте,"
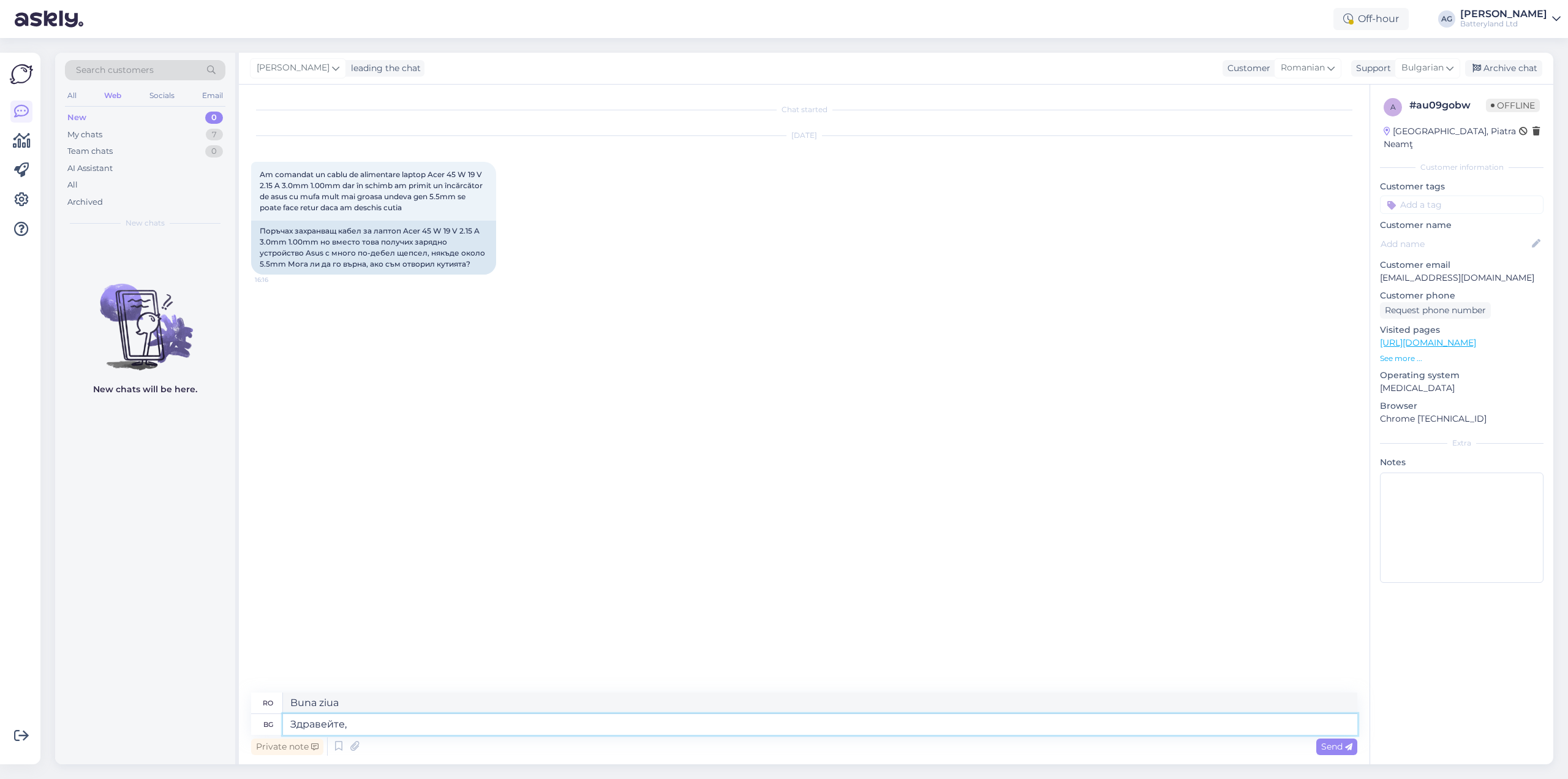
type textarea "Buna ziua,"
type textarea "Здравейте, моля"
type textarea "Bună ziua, te rog"
type textarea "Здравейте, моля за номер на"
type textarea "Bună ziua, vă rog să-mi dați un număr."
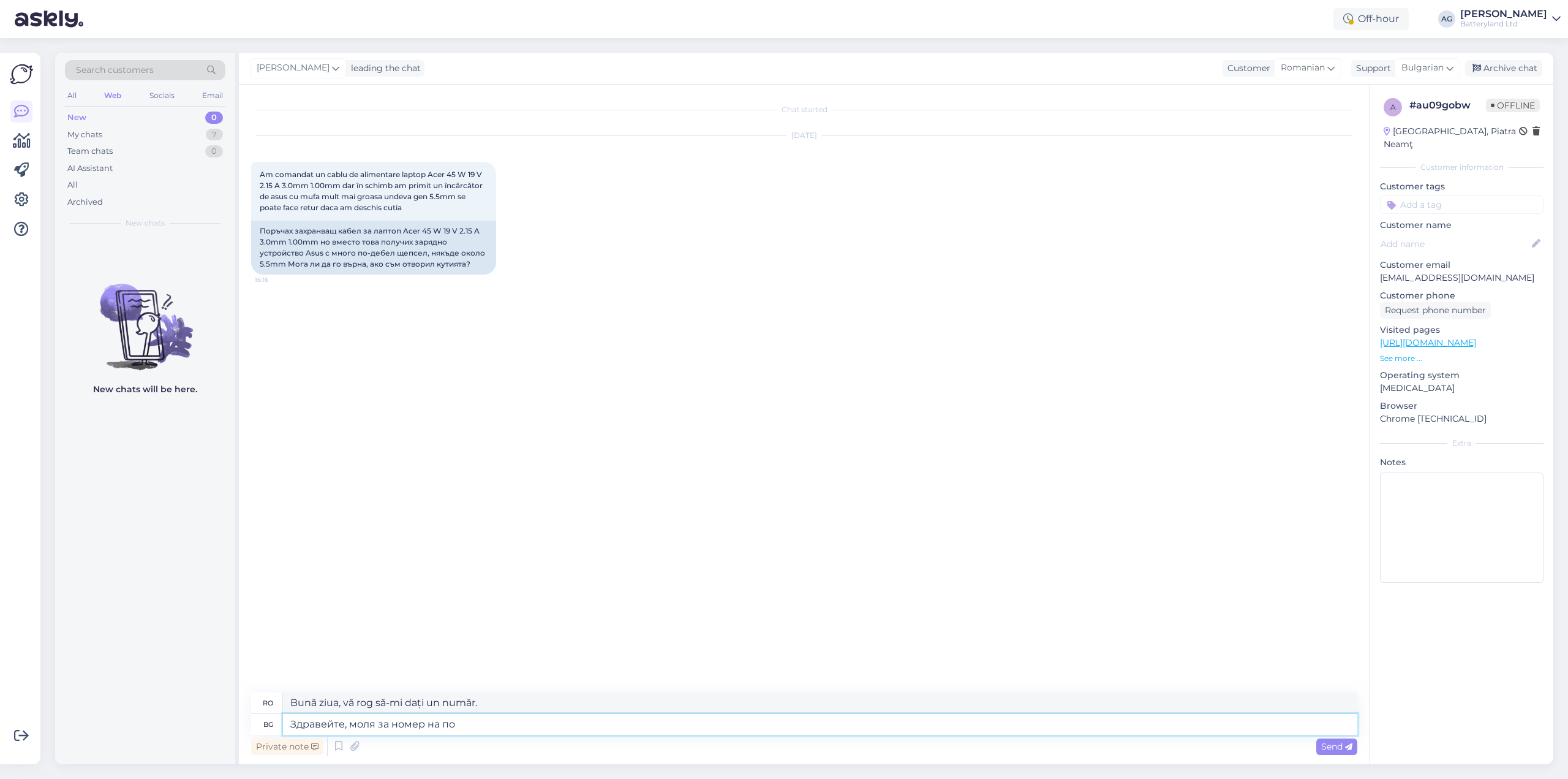
type textarea "Здравейте, моля за номер на пор"
type textarea "Bună ziua, vă rog să-mi dați numărul"
type textarea "Здравейте, моля за номер на поръчката ви"
type textarea "Bună ziua, vă rog să-mi furnizați numărul comenzii."
type textarea "Здравейте, моля за номер на поръчката ви з"
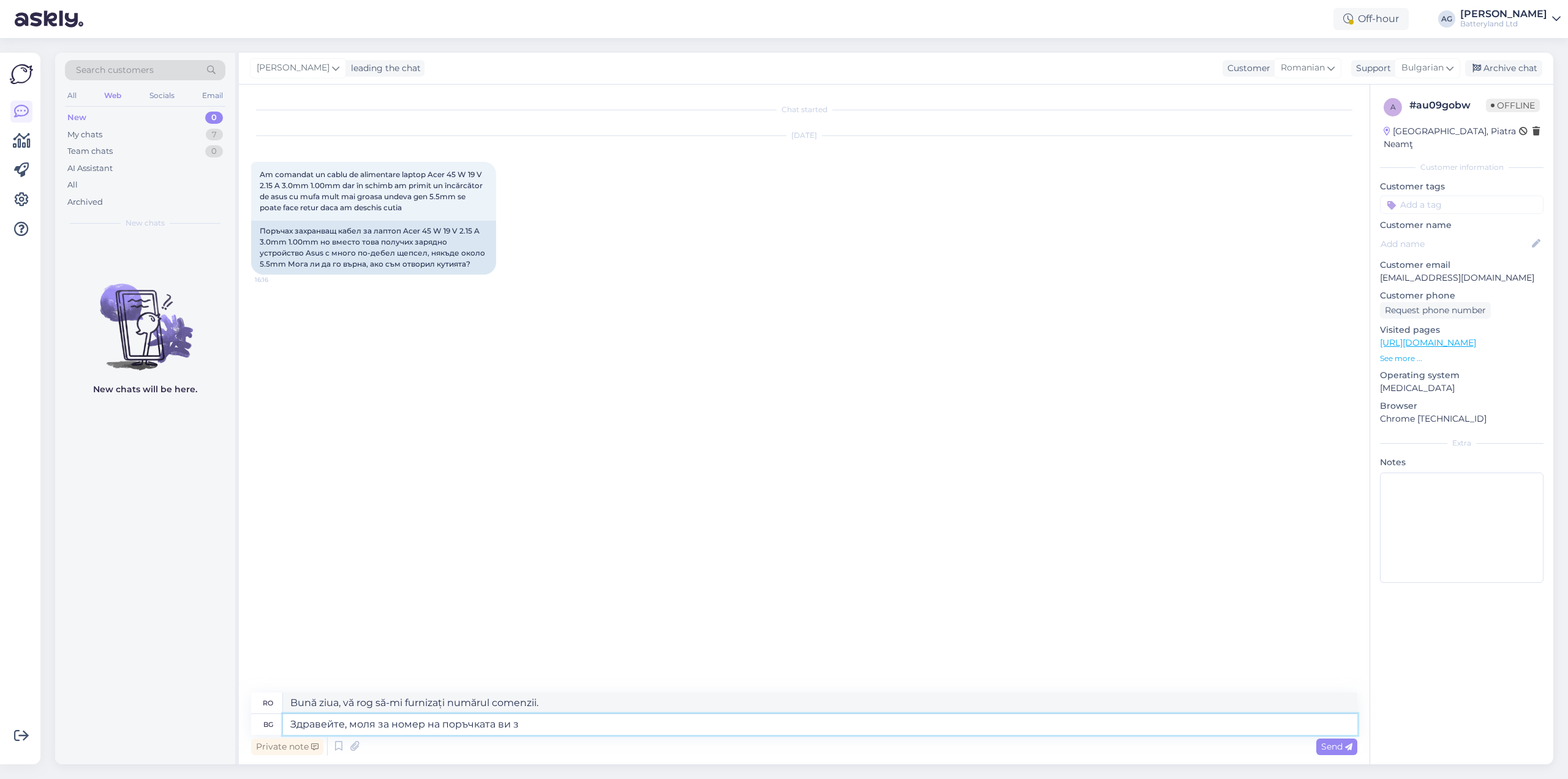
type textarea "Bună ziua, vă rog să ne furnizați numărul comenzii dumneavoastră."
type textarea "Здравейте, моля за номер на поръчката ви, з"
type textarea "Bună ziua, vă rog să ne furnizați numărul comenzii dumneavoastră,"
type textarea "Здравейте, моля за номер на поръчката ви, за да"
type textarea "Bună ziua, vă rog să ne furnizați numărul comenzii dumneavoastră, pentru"
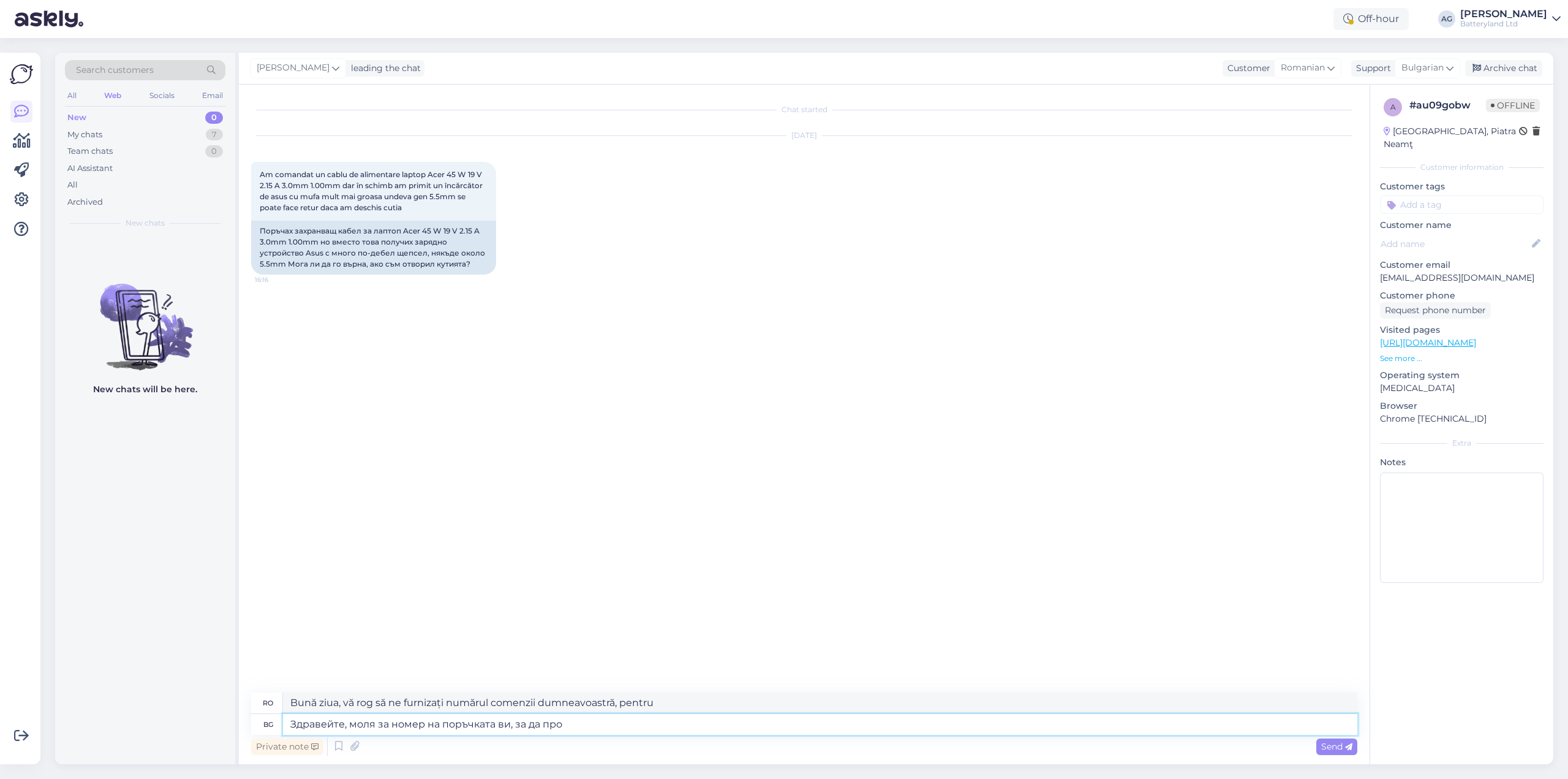
type textarea "Здравейте, моля за номер на поръчката ви, за да пров"
type textarea "Bună ziua, vă rog să ne furnizați numărul comenzii pentru a putea"
type textarea "Здравейте, моля за номер на поръчката ви, за да проверим"
type textarea "Bună ziua, vă rog să ne furnizați numărul comenzii pentru a putea verifica."
type textarea "Здравейте, моля за номер на поръчката ви, за да проверим."
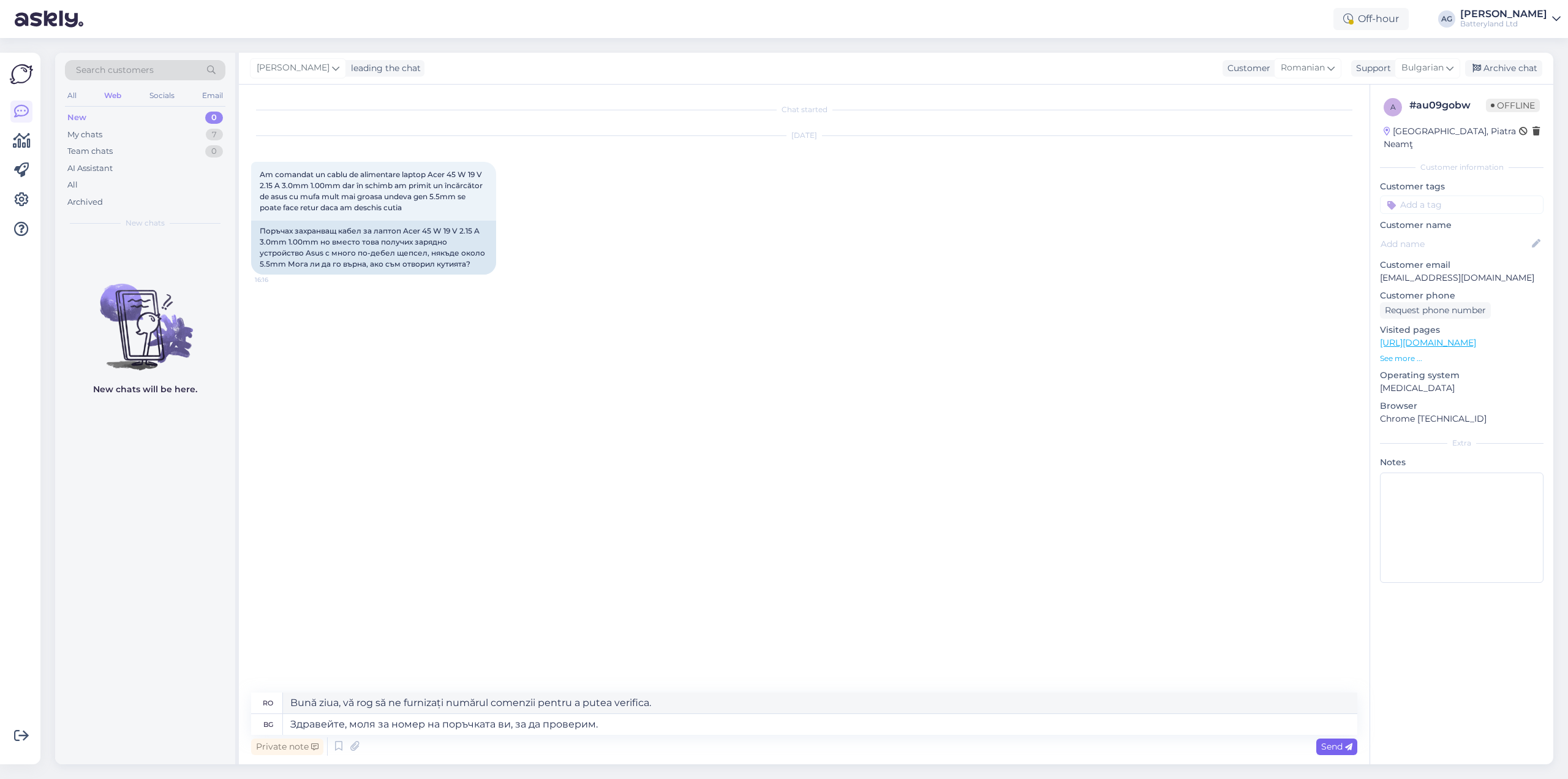
click at [1334, 746] on span "Send" at bounding box center [1337, 746] width 31 height 11
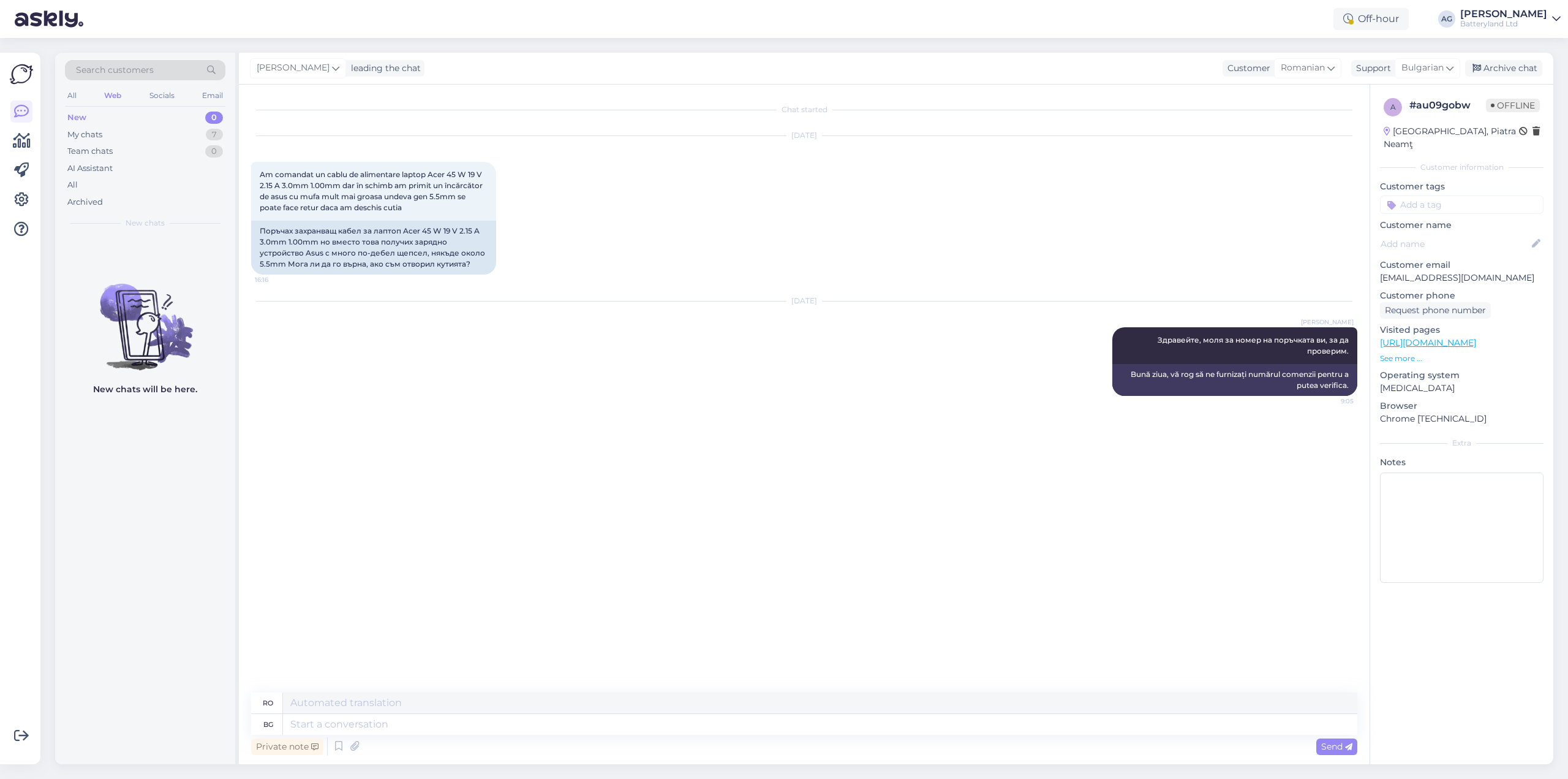
click at [111, 95] on div "Web" at bounding box center [113, 95] width 22 height 16
click at [82, 93] on div "All Web Socials Email" at bounding box center [145, 96] width 161 height 19
click at [73, 93] on div "All" at bounding box center [72, 95] width 14 height 16
click at [82, 131] on div "My chats" at bounding box center [85, 134] width 35 height 12
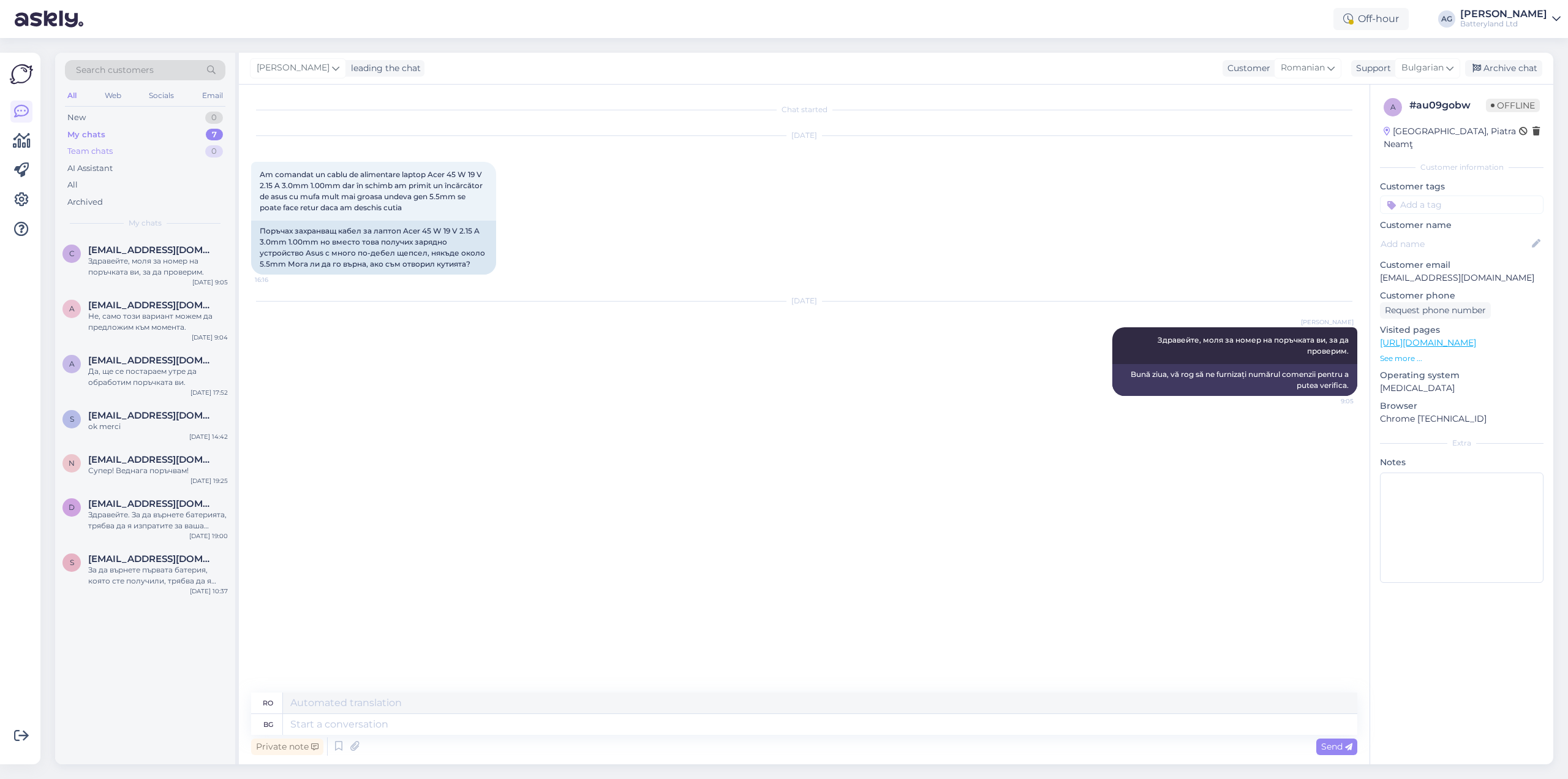
click at [95, 154] on div "Team chats" at bounding box center [90, 151] width 45 height 12
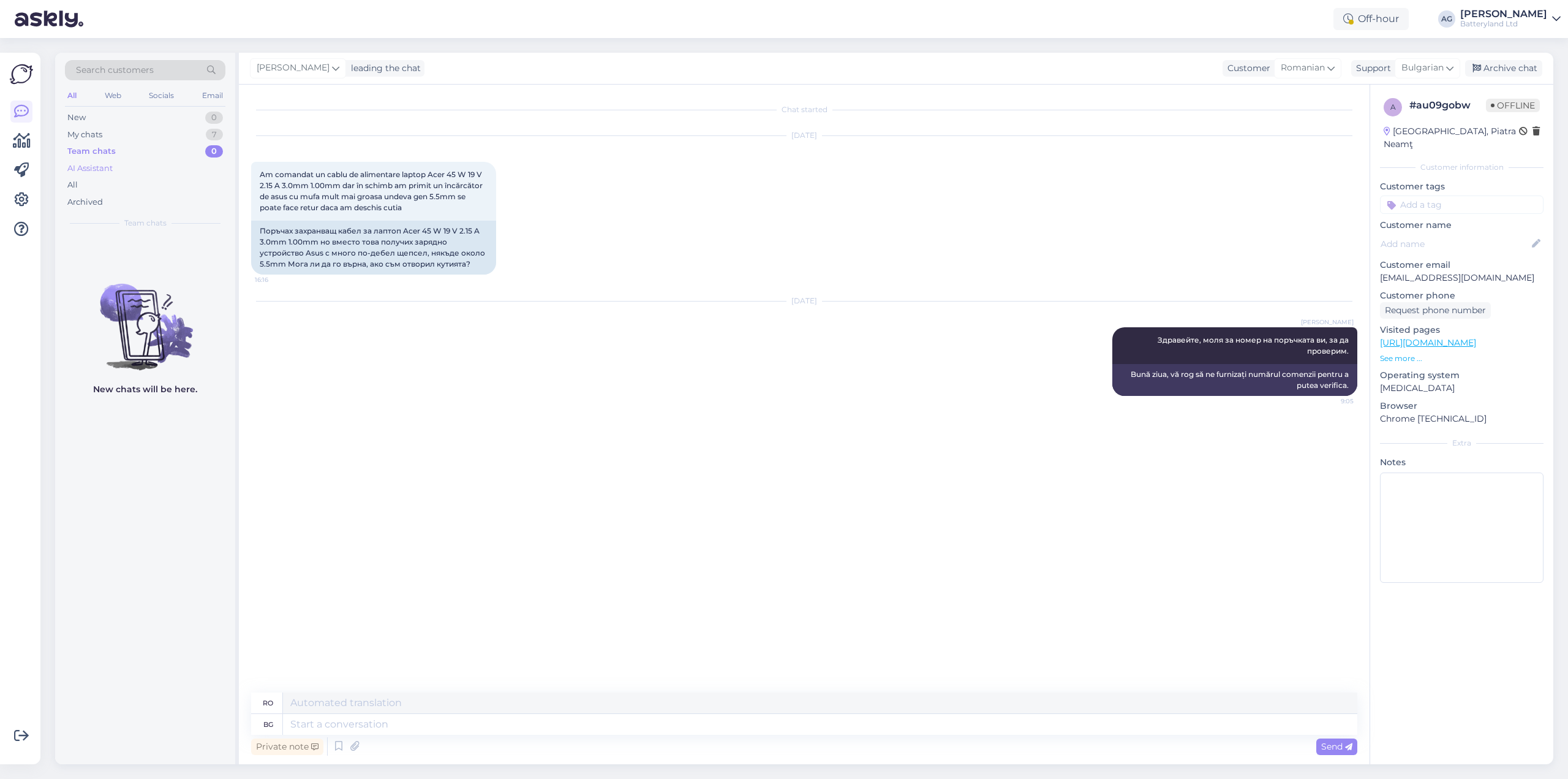
click at [91, 164] on div "AI Assistant" at bounding box center [90, 168] width 45 height 12
click at [85, 129] on div "My chats" at bounding box center [85, 134] width 35 height 12
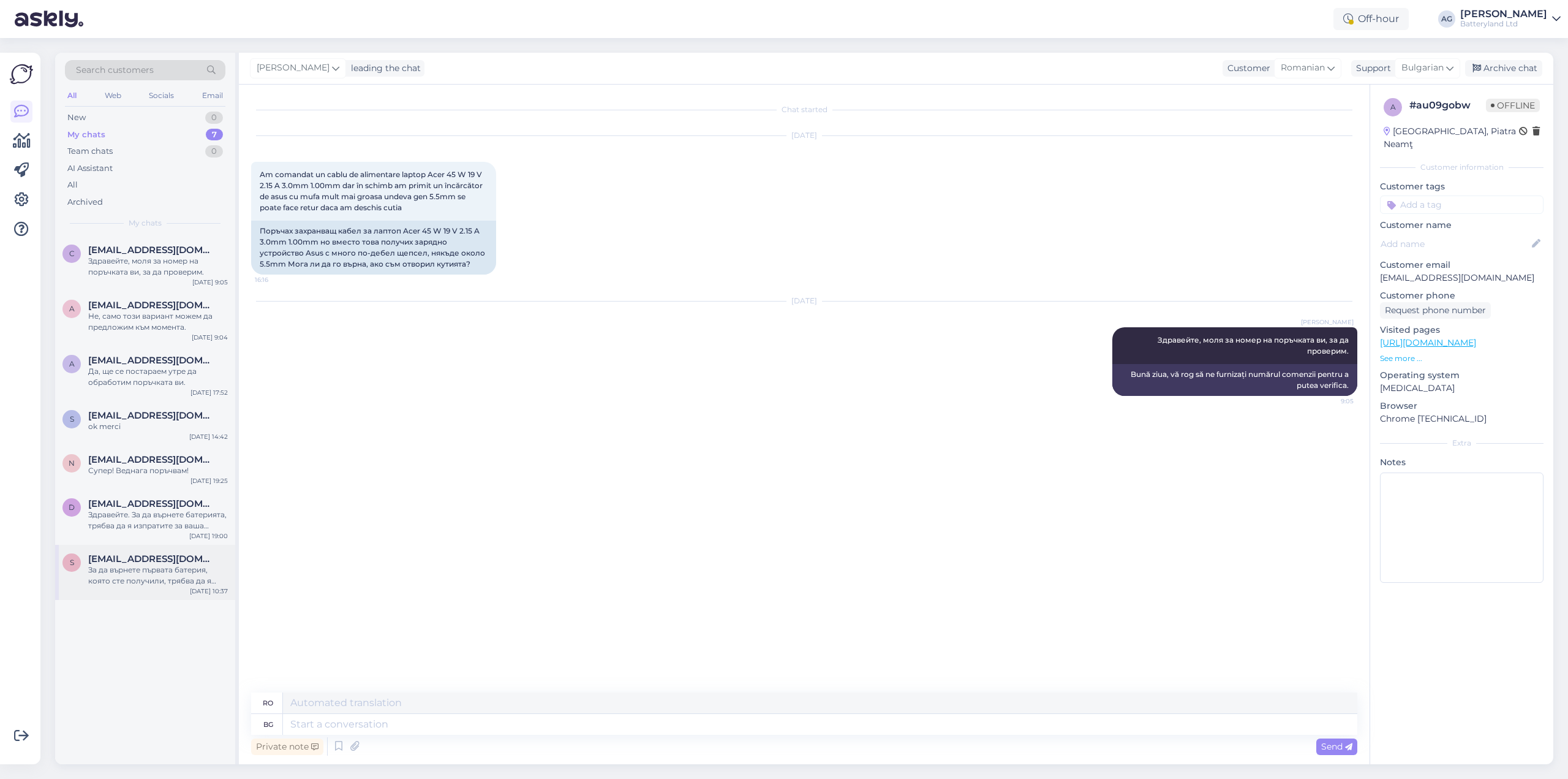
click at [150, 555] on span "[EMAIL_ADDRESS][DOMAIN_NAME]" at bounding box center [151, 558] width 128 height 11
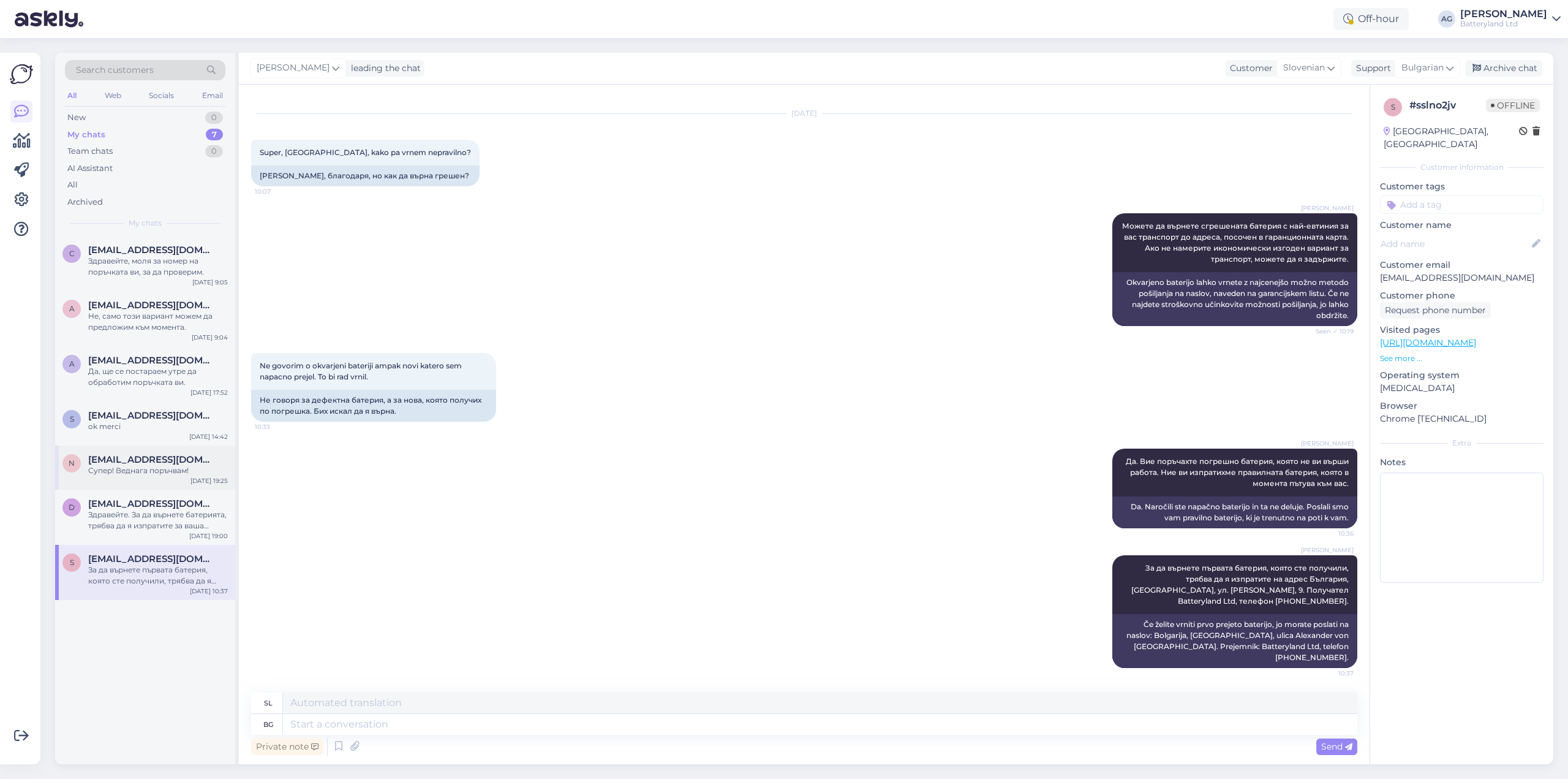
drag, startPoint x: 161, startPoint y: 515, endPoint x: 151, endPoint y: 479, distance: 37.4
click at [161, 514] on div "Здравейте. За да върнете батерията, трябва да я изпратите за ваша сметка до адр…" at bounding box center [158, 520] width 140 height 22
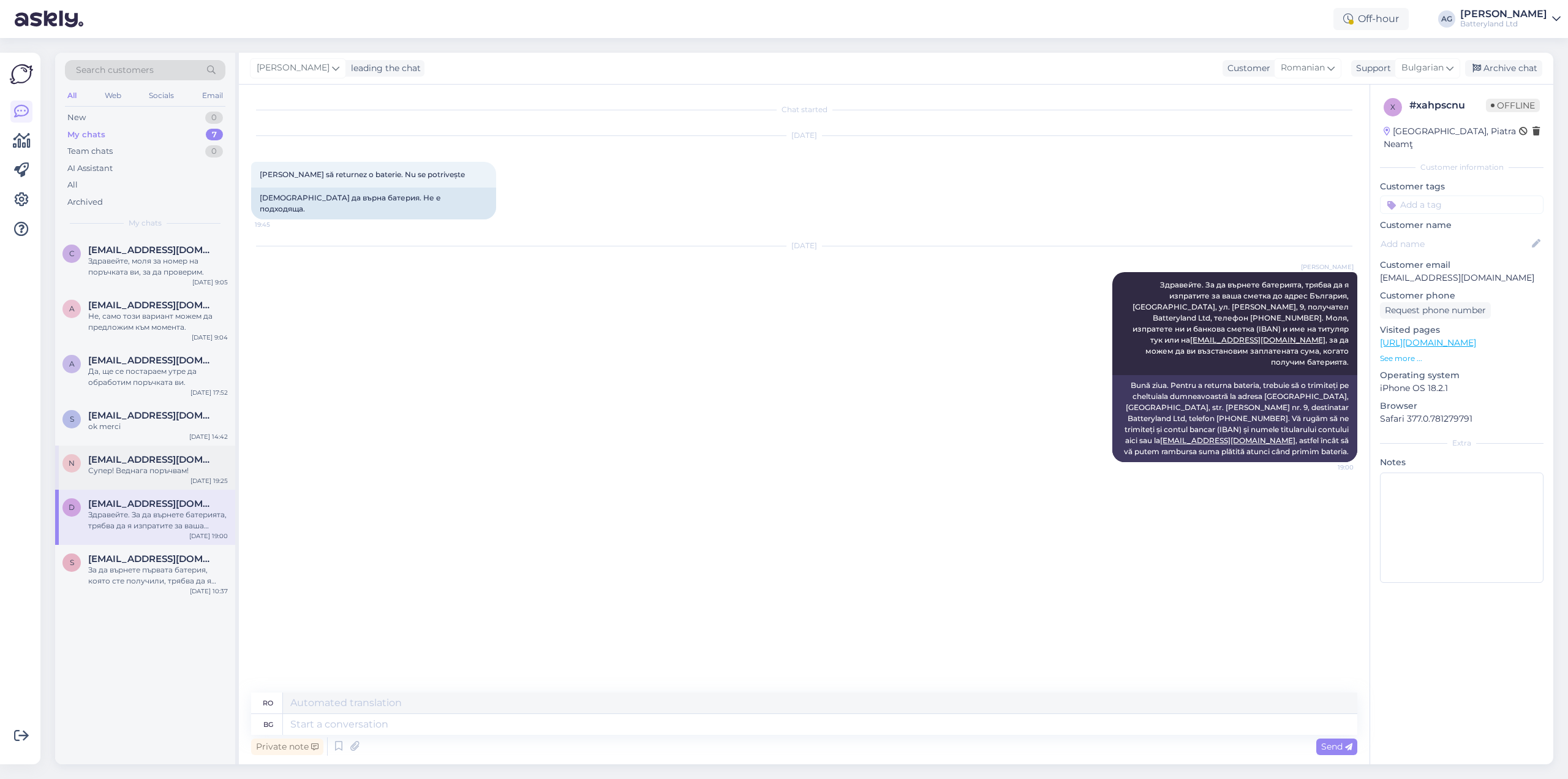
click at [151, 479] on div "n [EMAIL_ADDRESS][DOMAIN_NAME] Супер! Веднага поръчвам! [DATE] 19:25" at bounding box center [145, 468] width 180 height 44
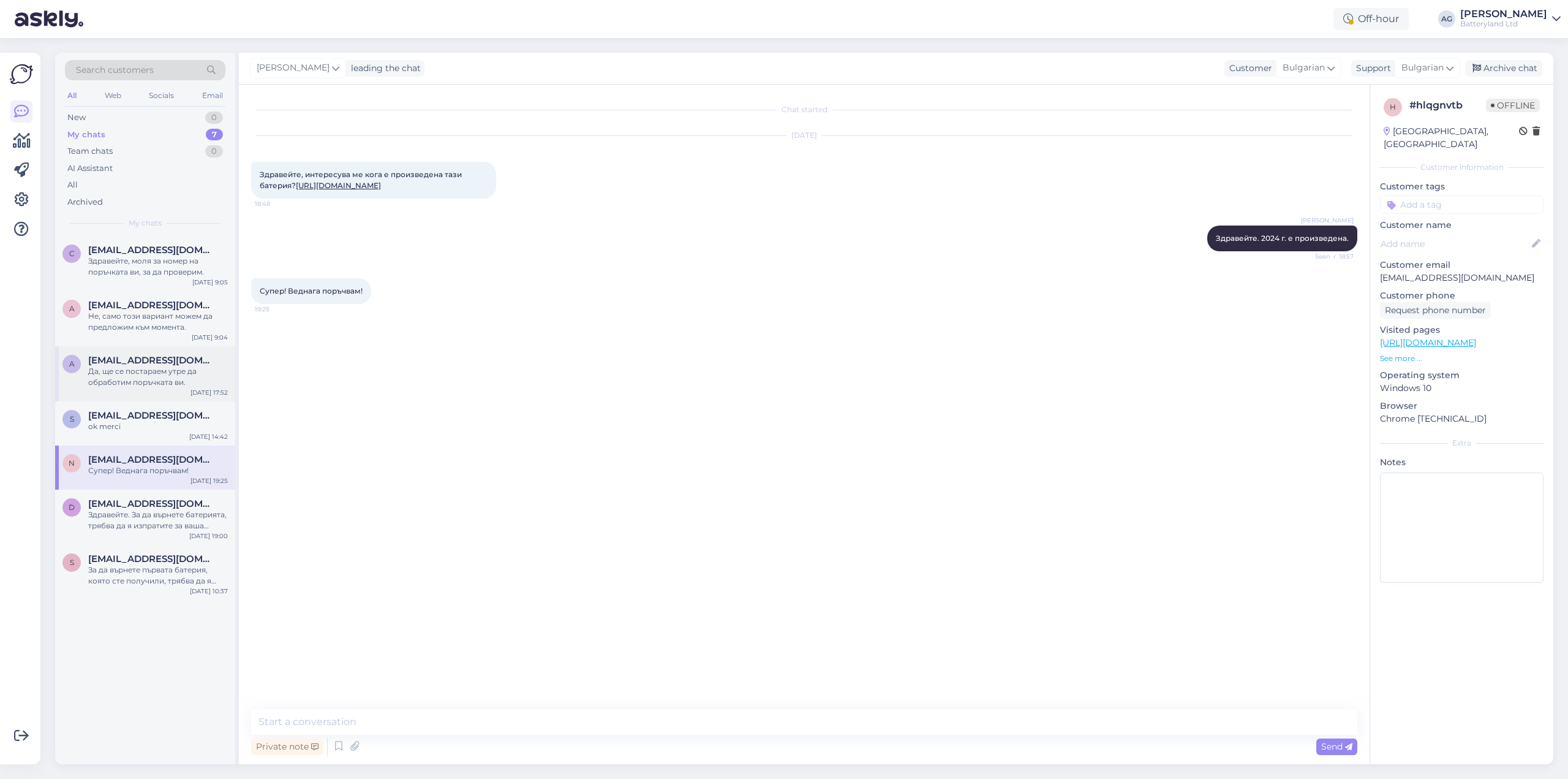
click at [163, 400] on div "a [EMAIL_ADDRESS][DOMAIN_NAME] Да, ще се постараем утре да обработим поръчката …" at bounding box center [145, 374] width 180 height 55
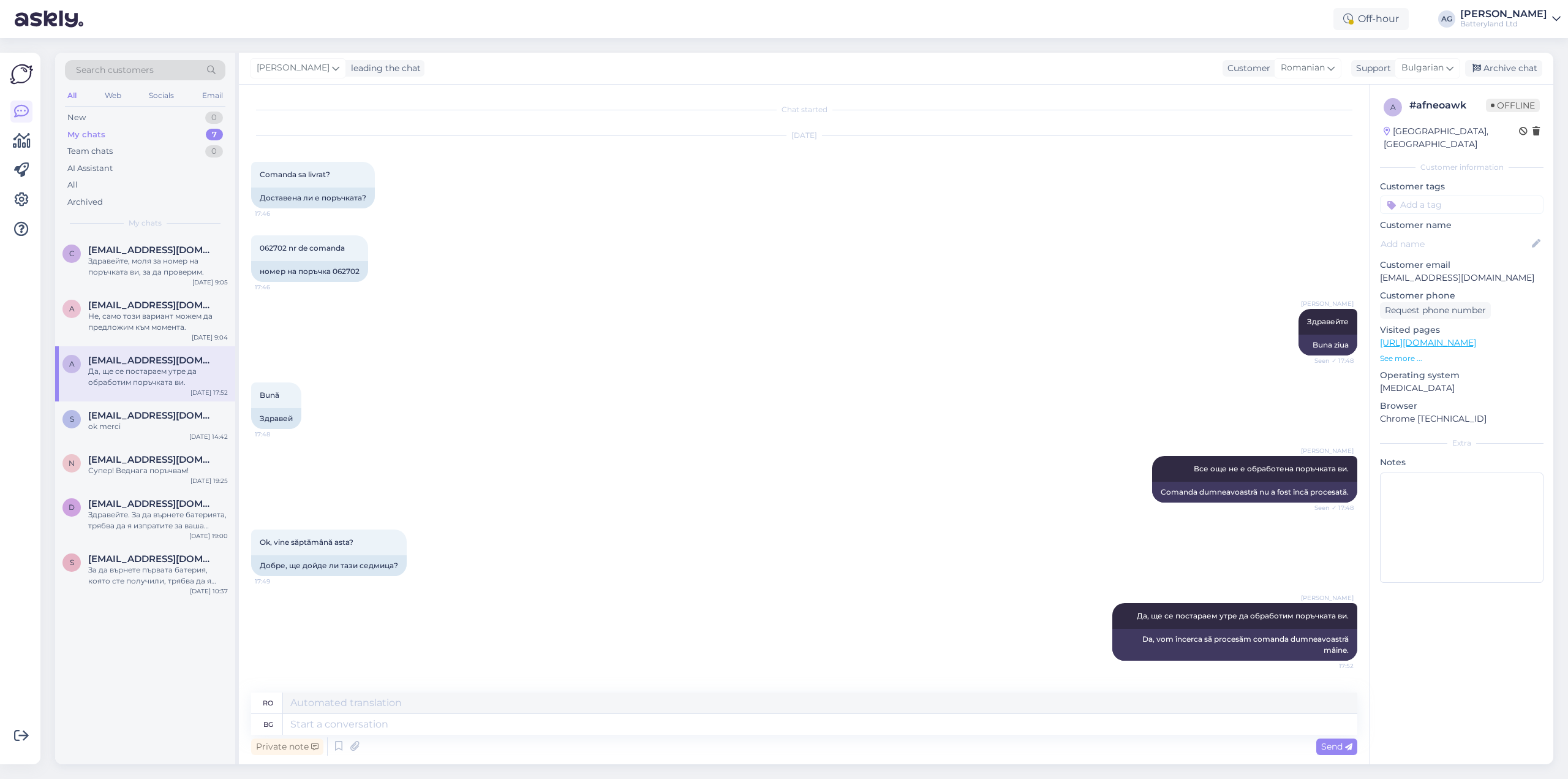
click at [170, 348] on div "a [EMAIL_ADDRESS][DOMAIN_NAME] Да, ще се постараем утре да обработим поръчката …" at bounding box center [145, 374] width 180 height 55
click at [170, 310] on div "[EMAIL_ADDRESS][DOMAIN_NAME] Не, само този вариант можем да предложим към момен…" at bounding box center [158, 316] width 140 height 33
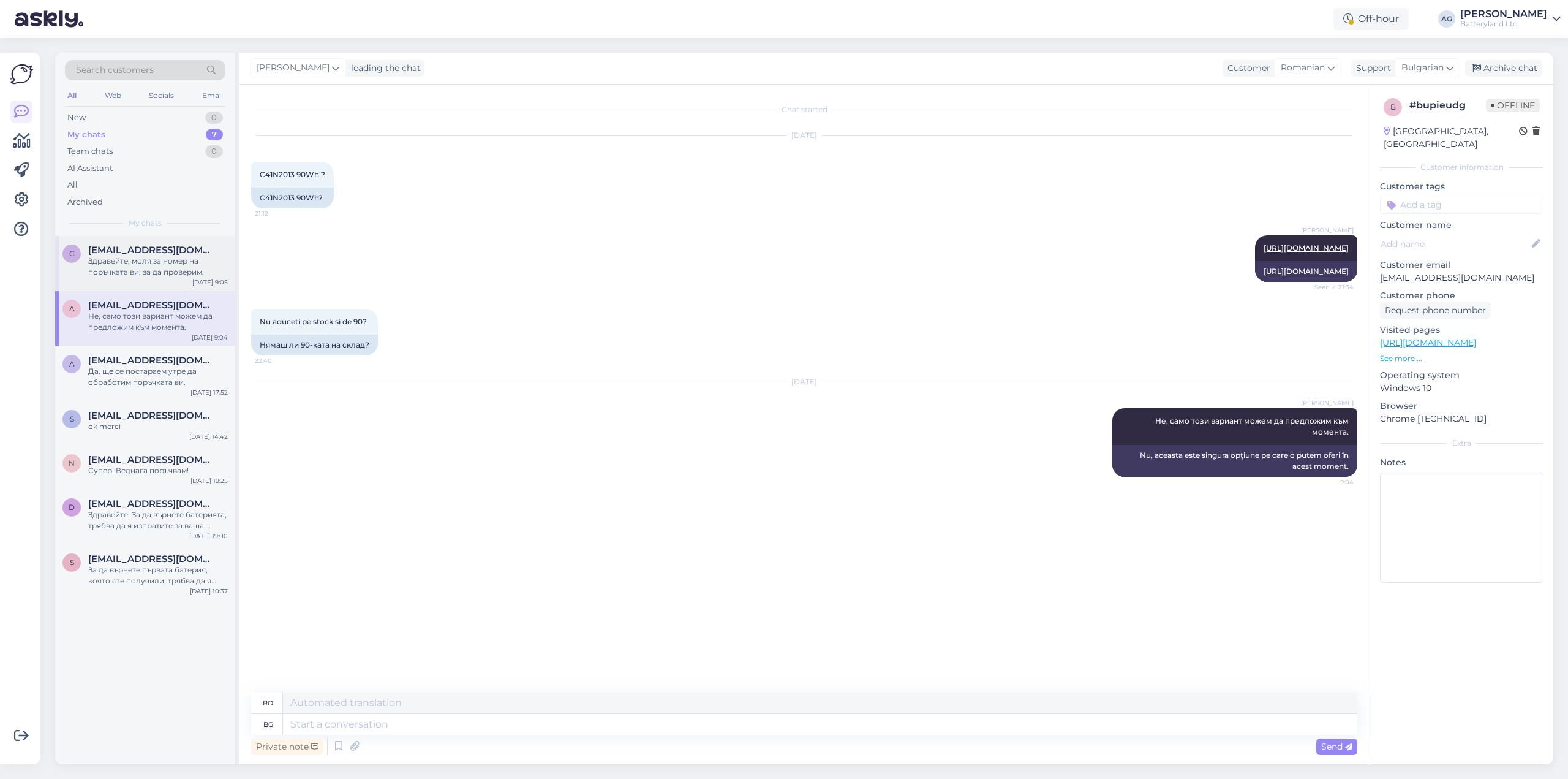
click at [169, 260] on div "Здравейте, моля за номер на поръчката ви, за да проверим." at bounding box center [158, 266] width 140 height 22
